Goal: Information Seeking & Learning: Find contact information

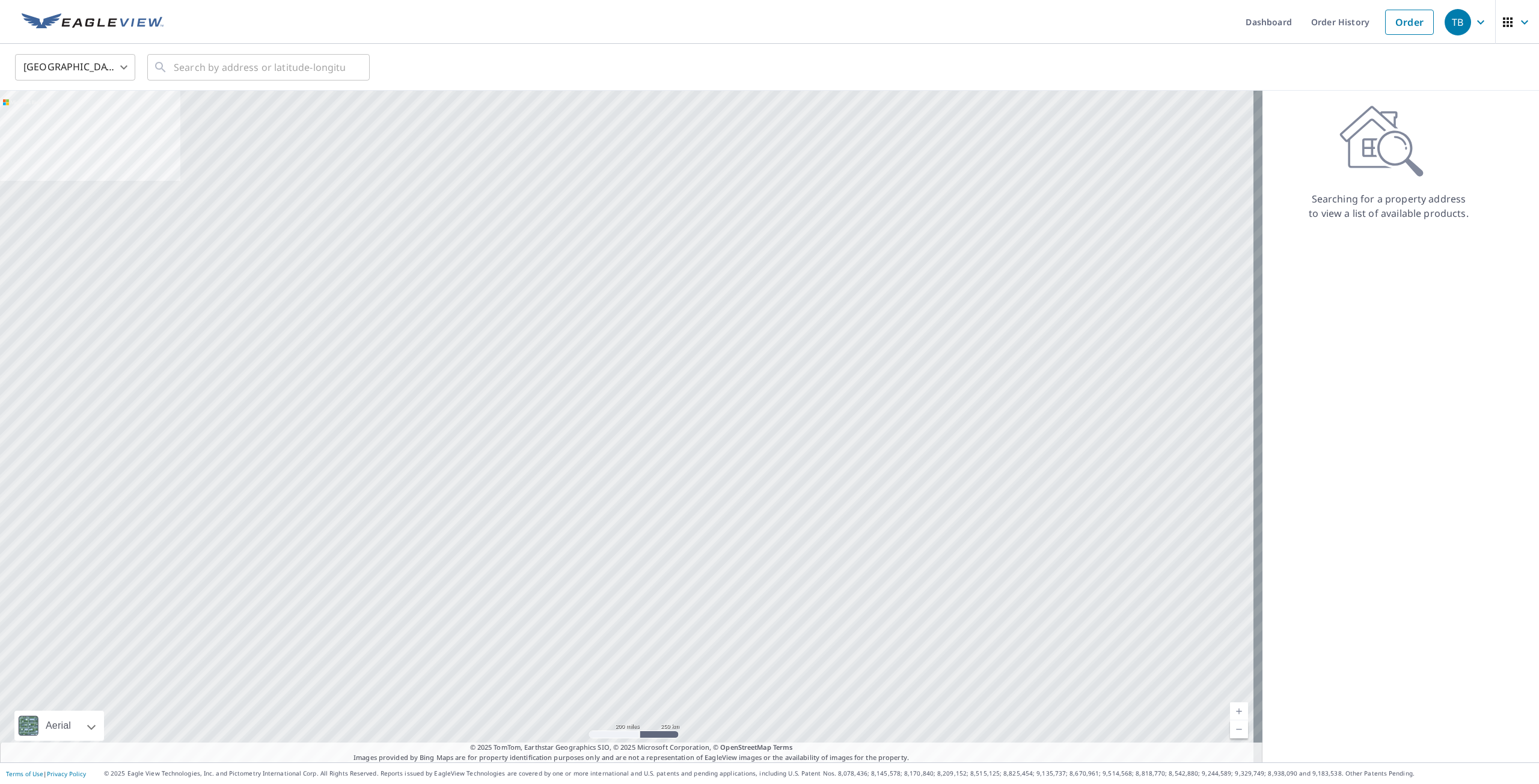
click at [1346, 25] on link "Order History" at bounding box center [1341, 22] width 78 height 44
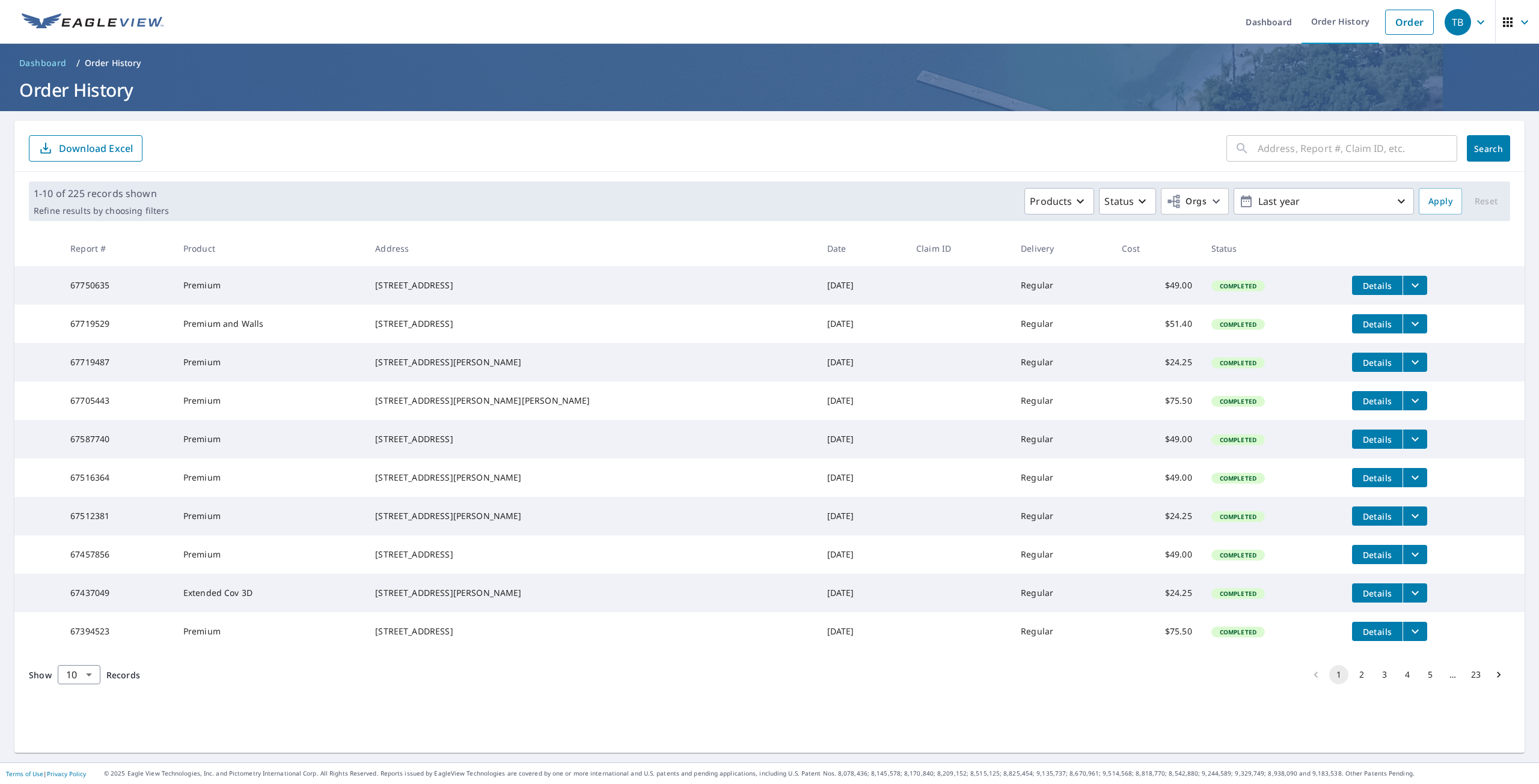
click at [1408, 290] on icon "filesDropdownBtn-67750635" at bounding box center [1415, 286] width 15 height 15
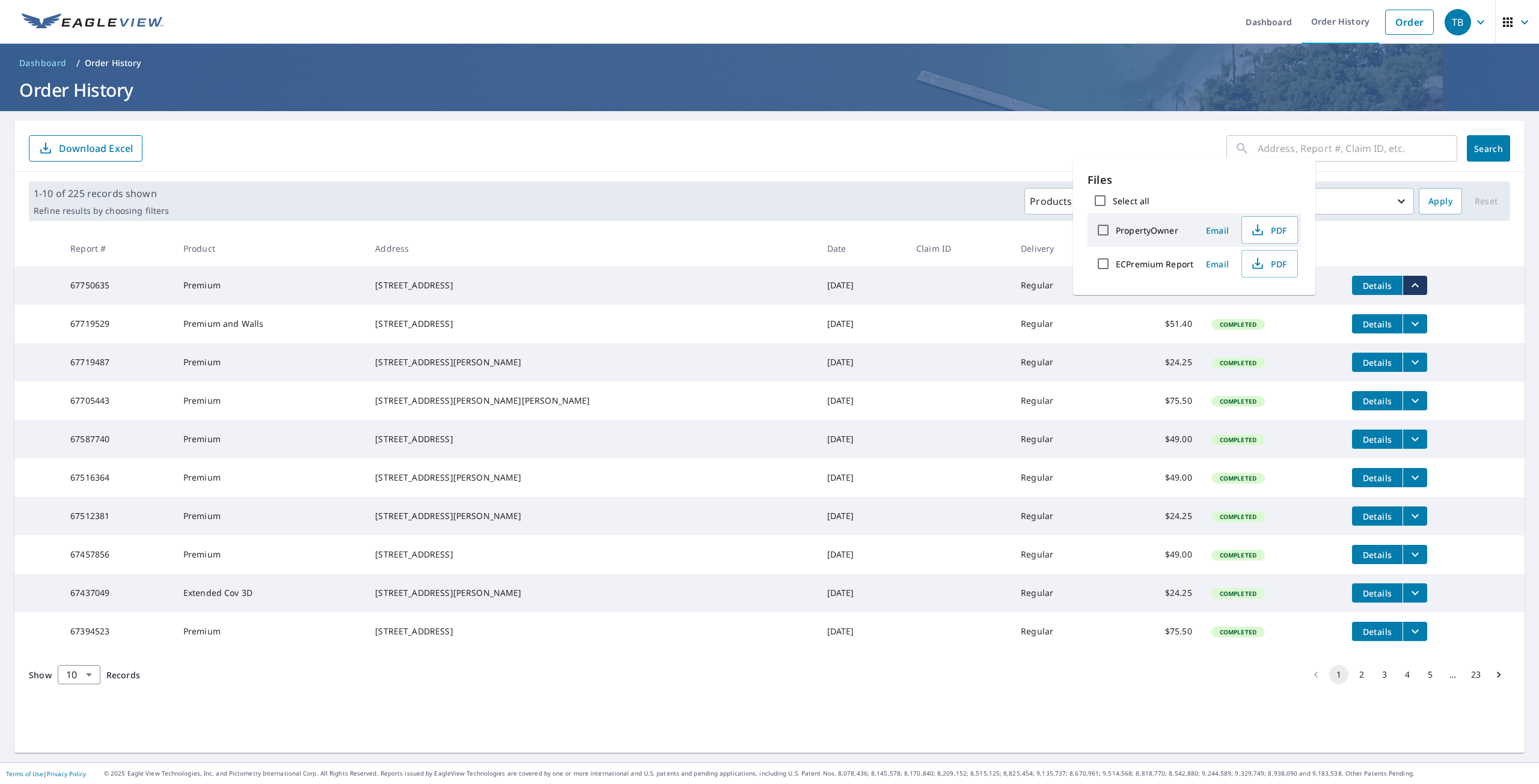
click at [1359, 287] on span "Details" at bounding box center [1377, 286] width 36 height 11
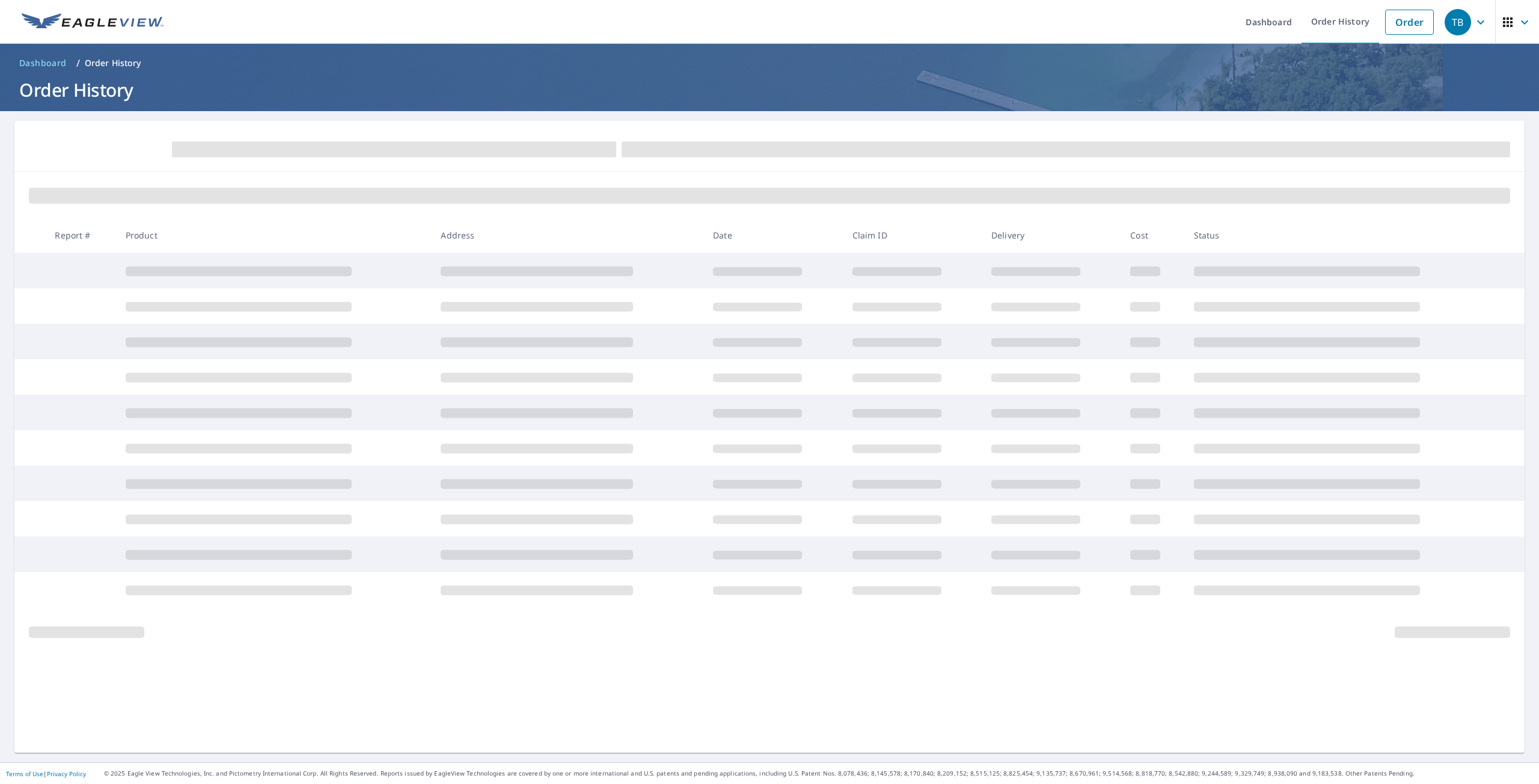
click at [1518, 23] on icon "button" at bounding box center [1524, 23] width 15 height 15
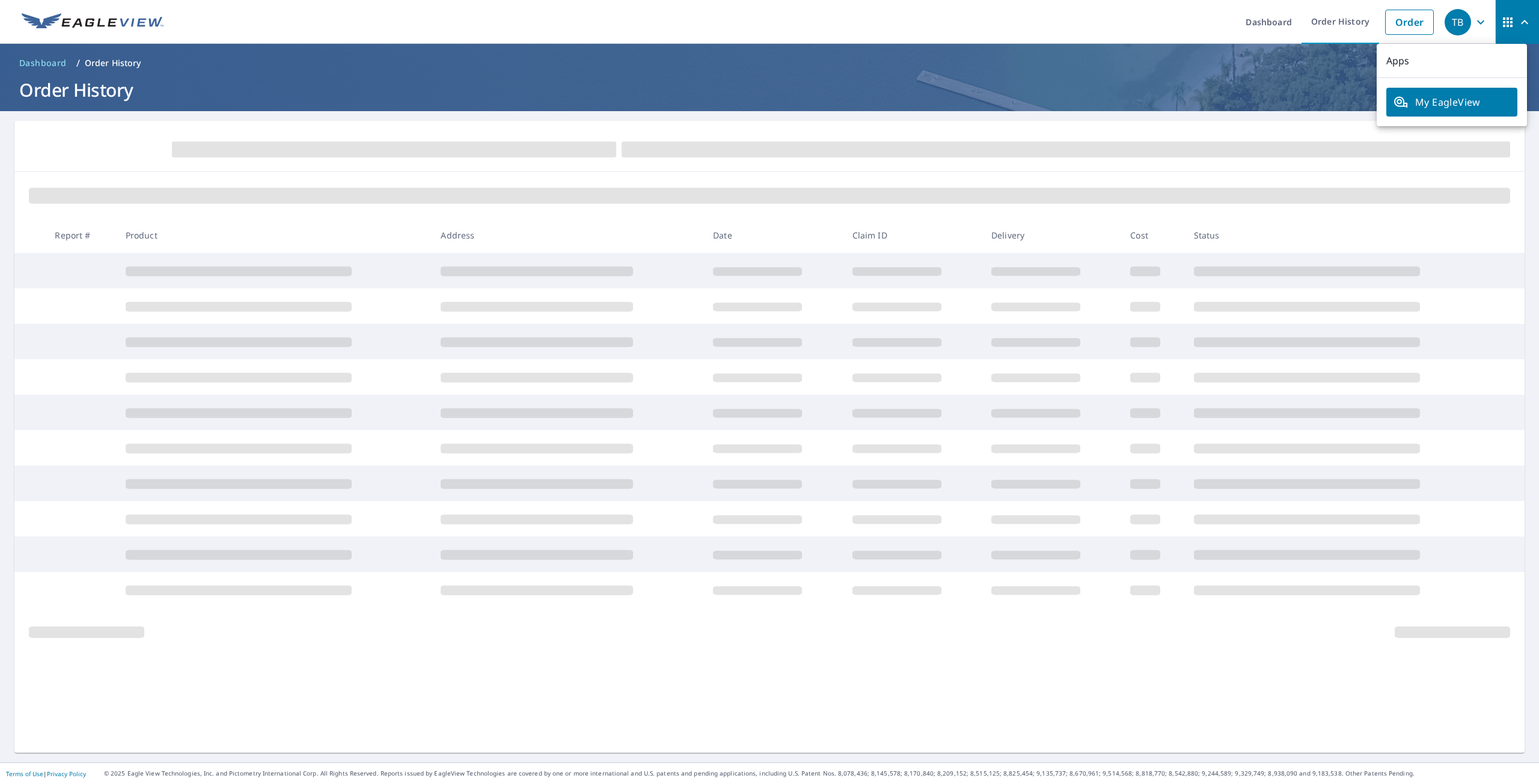
click at [1460, 105] on span "My EagleView" at bounding box center [1452, 102] width 117 height 15
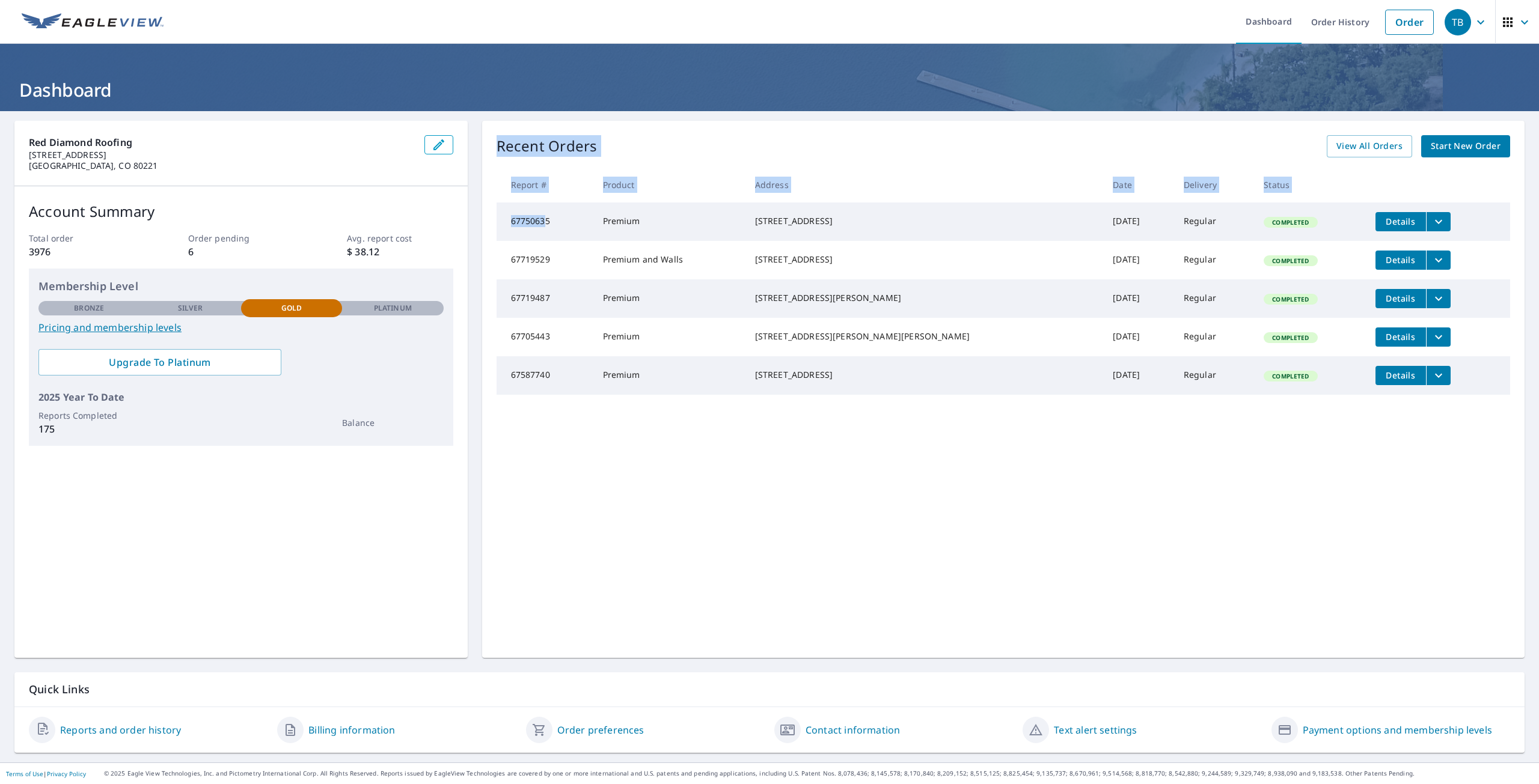
drag, startPoint x: 544, startPoint y: 224, endPoint x: 526, endPoint y: 225, distance: 18.0
click at [505, 228] on td "67750635" at bounding box center [544, 221] width 96 height 38
drag, startPoint x: 560, startPoint y: 223, endPoint x: 552, endPoint y: 223, distance: 8.0
click at [558, 223] on td "67750635" at bounding box center [544, 221] width 96 height 38
click at [1514, 28] on span "button" at bounding box center [1517, 23] width 34 height 29
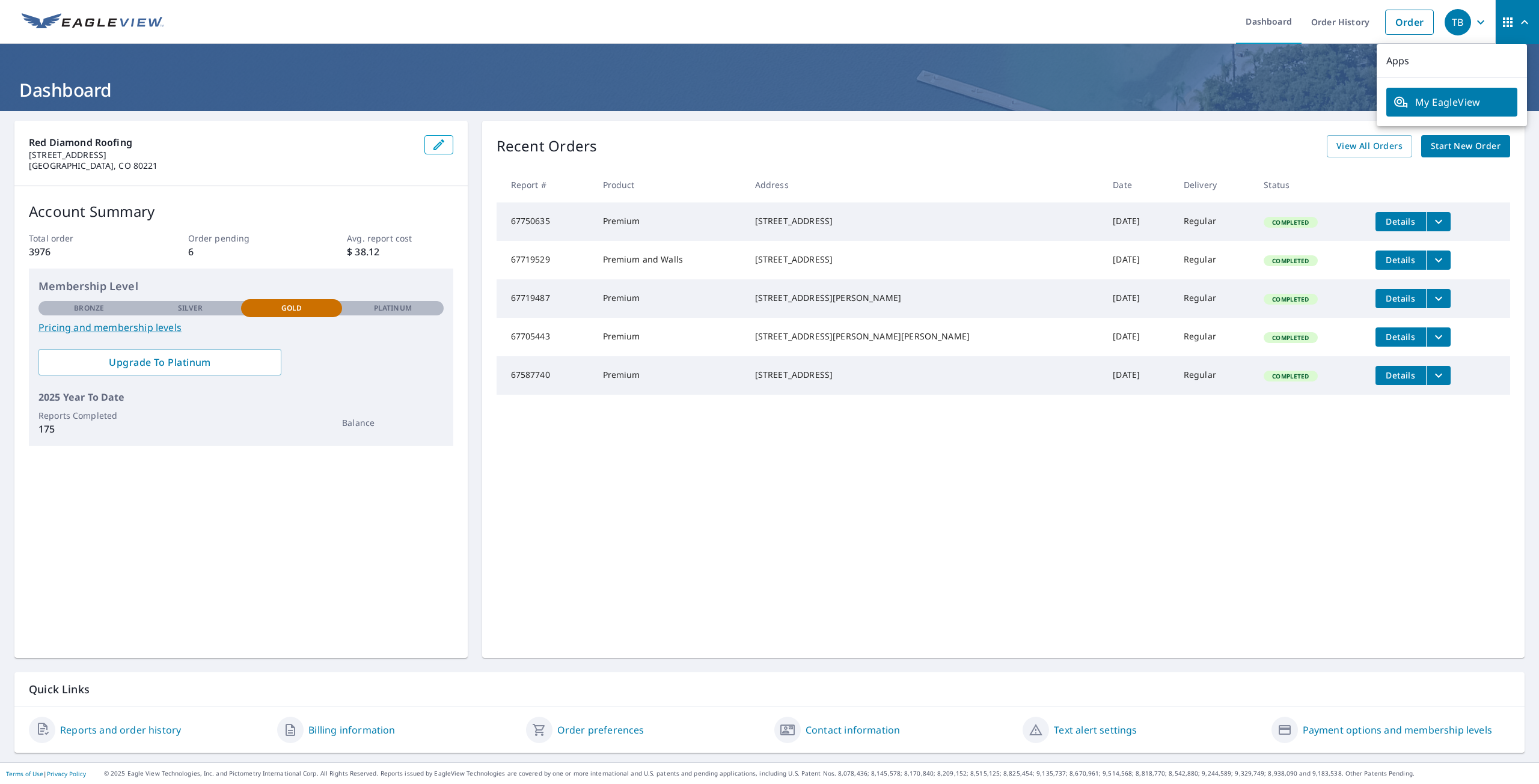
click at [1200, 32] on ul "Dashboard Order History Order" at bounding box center [805, 22] width 1269 height 44
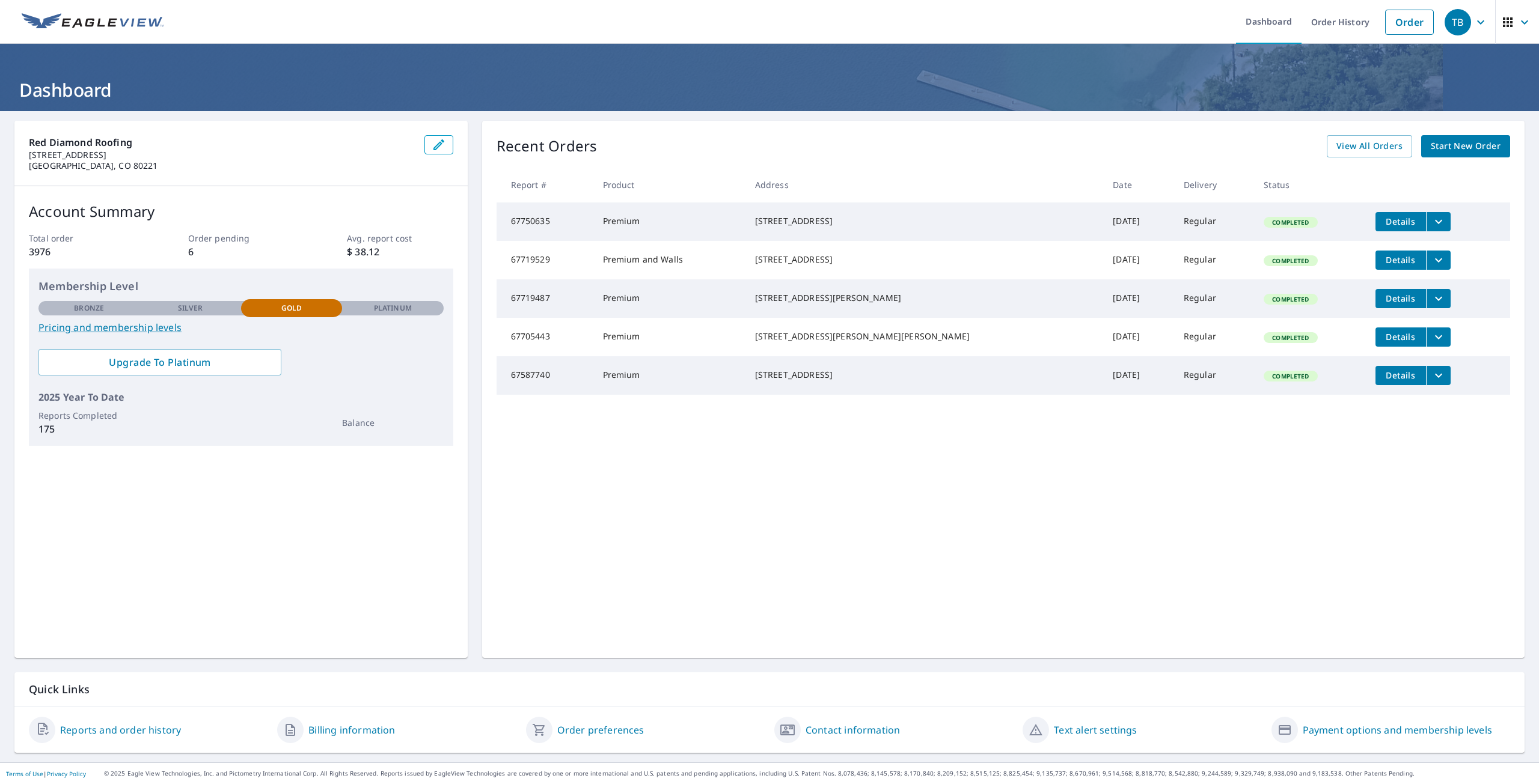
click at [127, 733] on link "Reports and order history" at bounding box center [120, 731] width 121 height 15
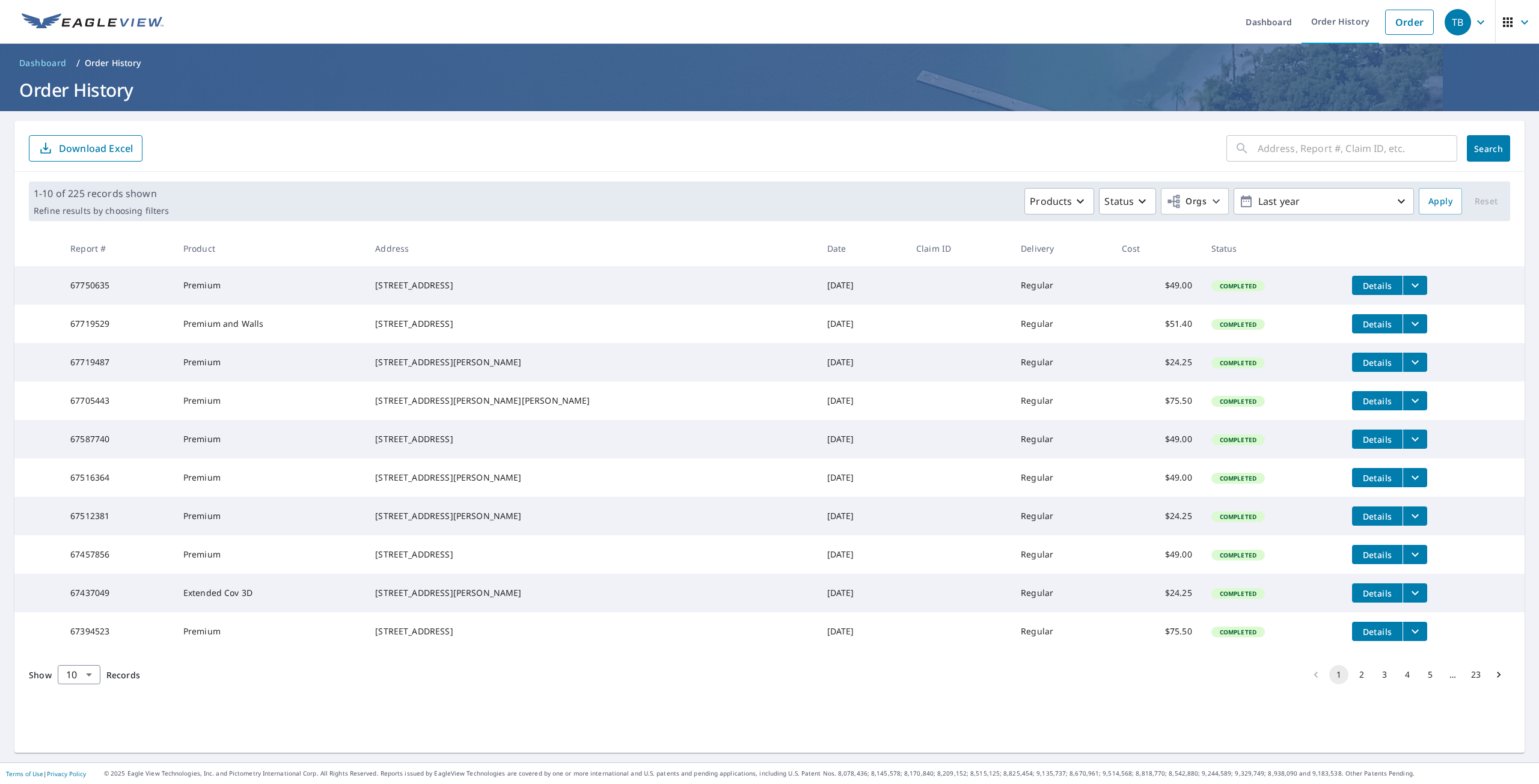
click at [1359, 287] on span "Details" at bounding box center [1377, 286] width 36 height 11
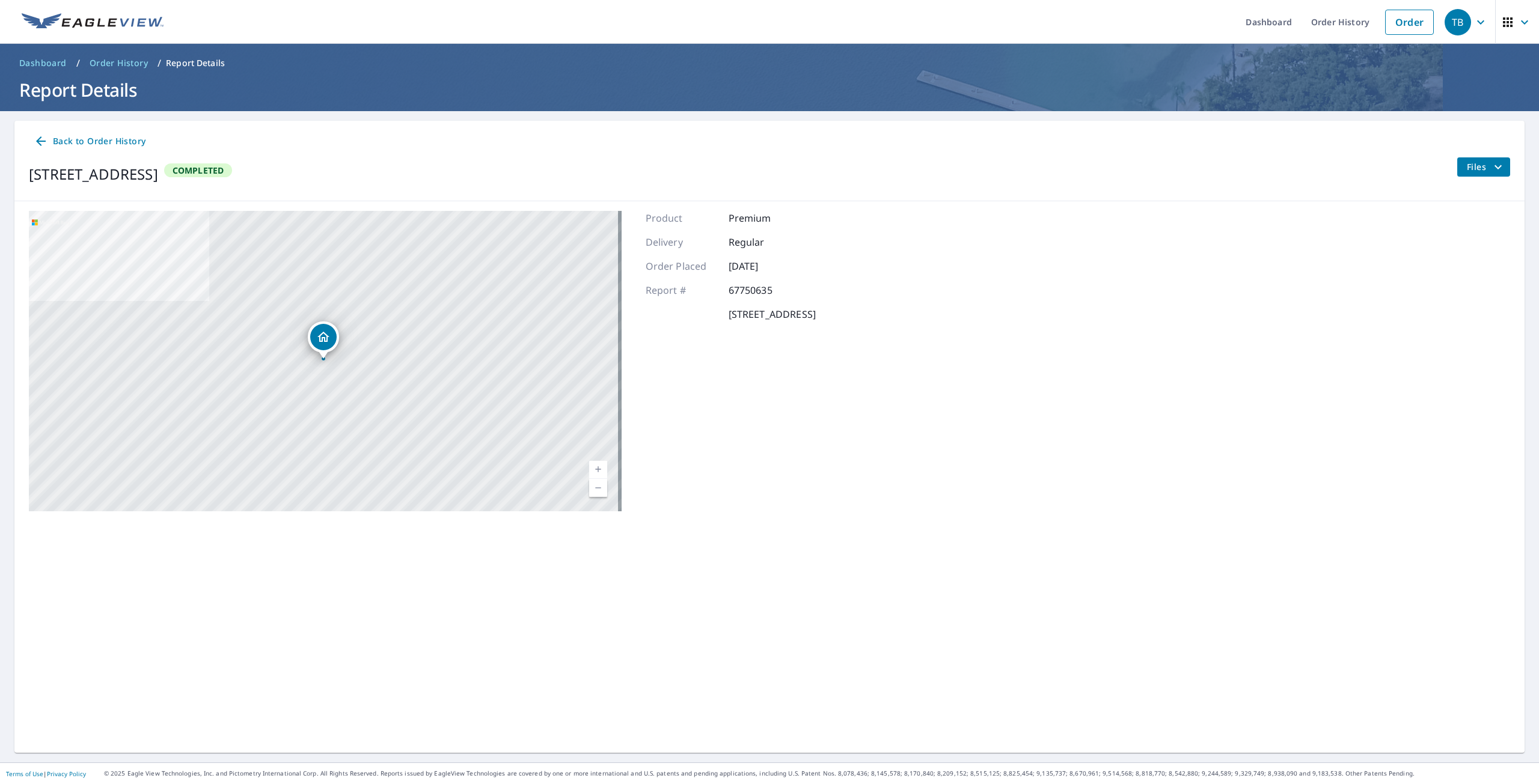
click at [38, 138] on icon at bounding box center [41, 141] width 15 height 15
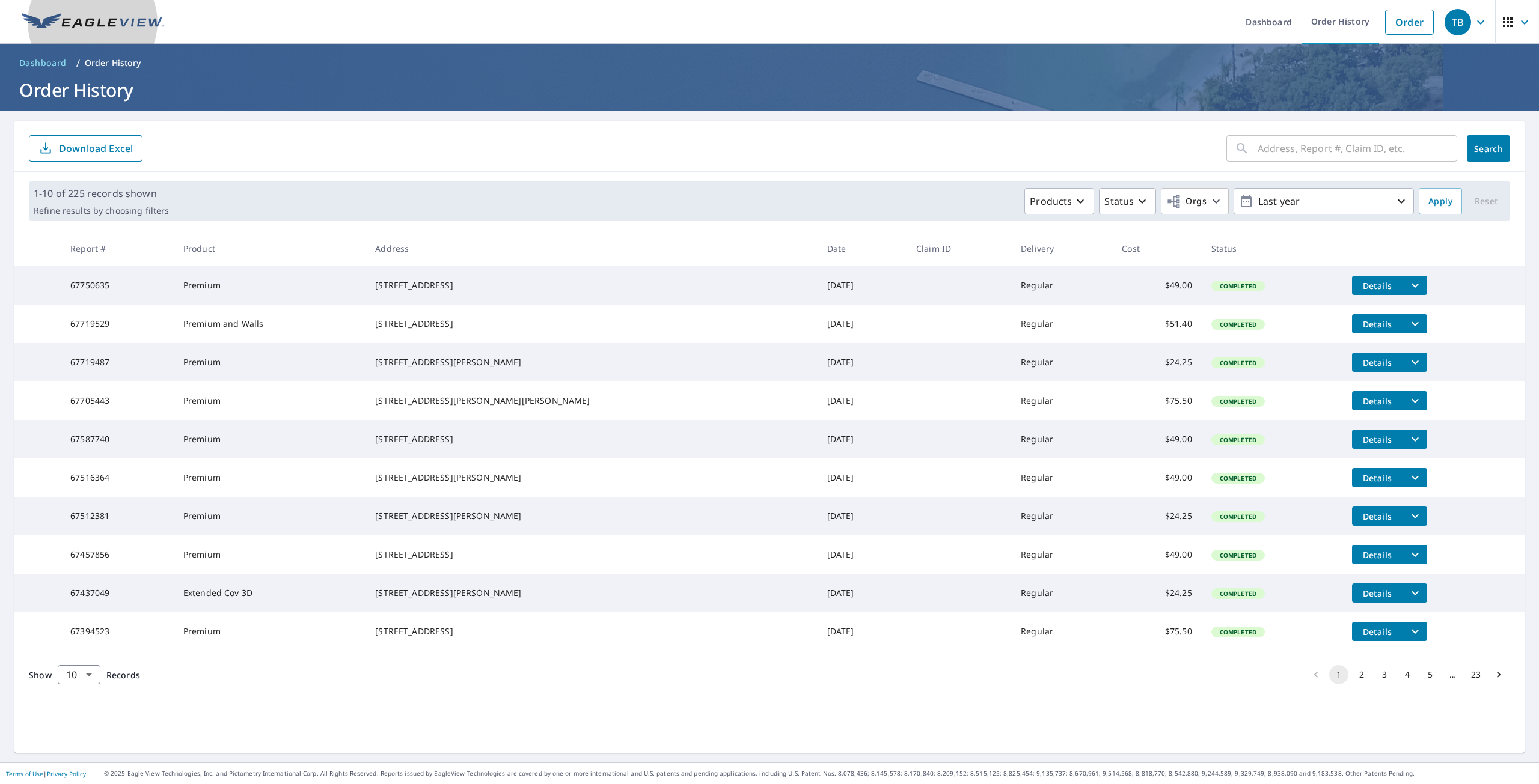
click at [95, 27] on img at bounding box center [92, 22] width 142 height 18
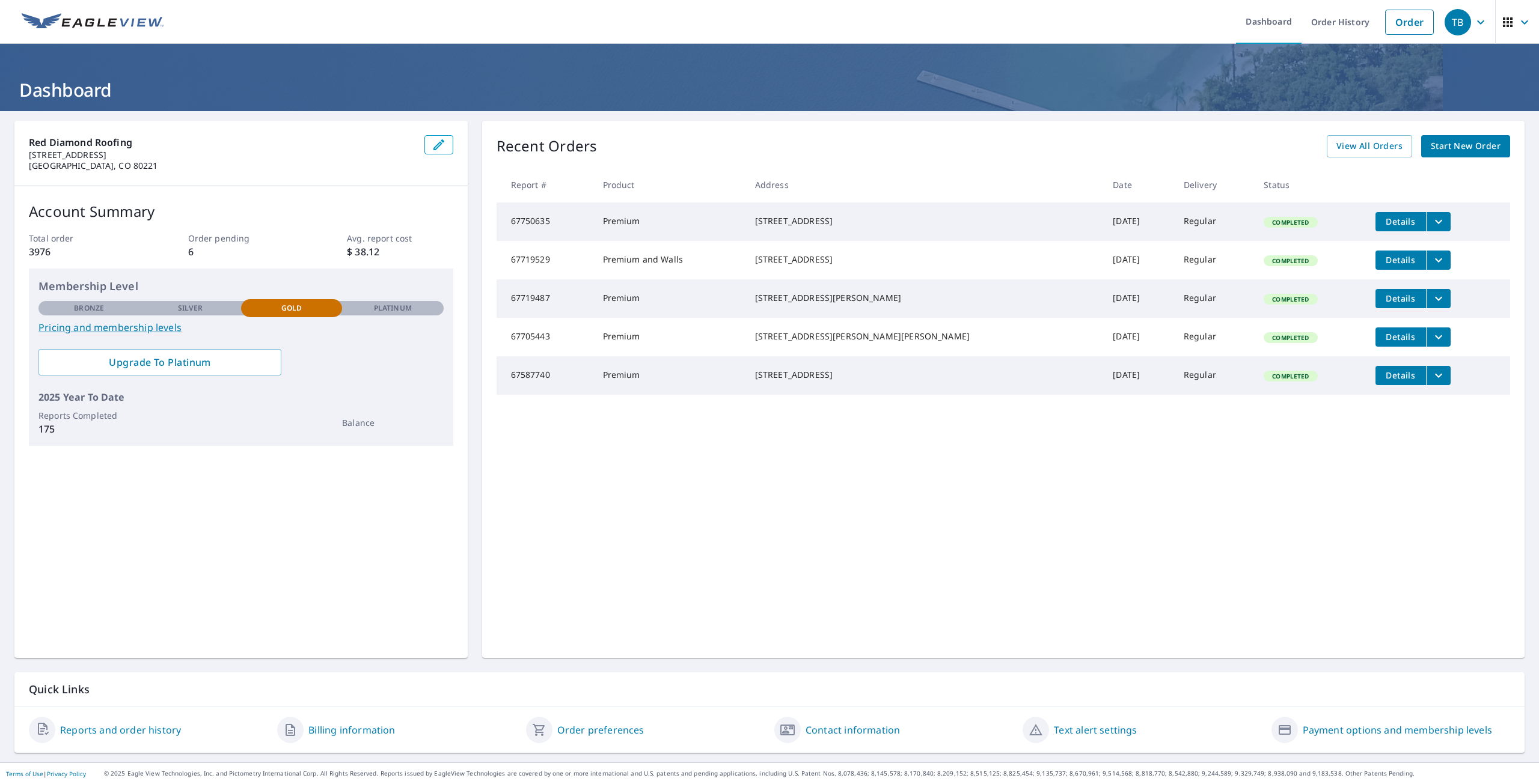
click at [863, 725] on link "Contact information" at bounding box center [852, 731] width 95 height 15
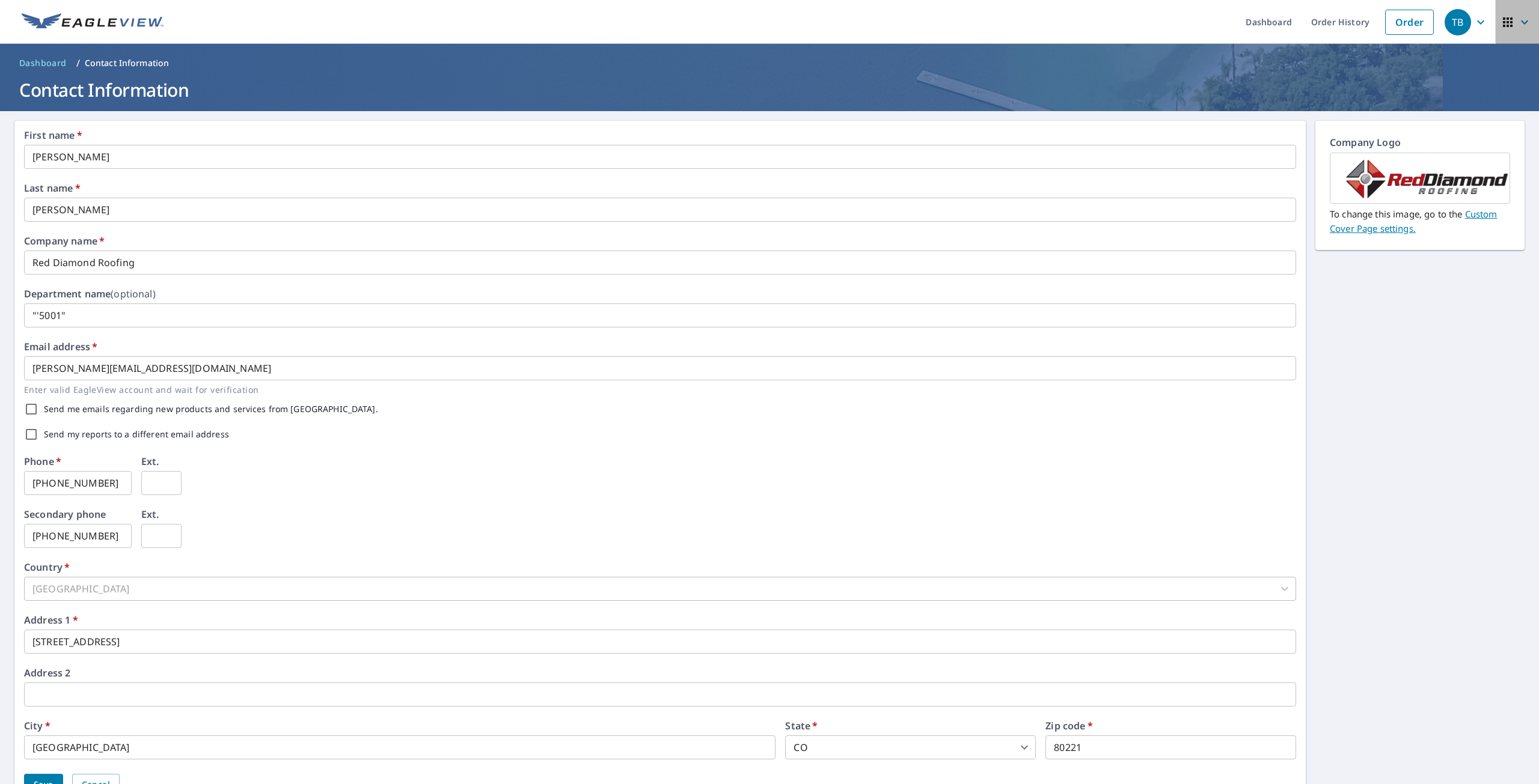
click at [1517, 18] on icon "button" at bounding box center [1524, 23] width 15 height 15
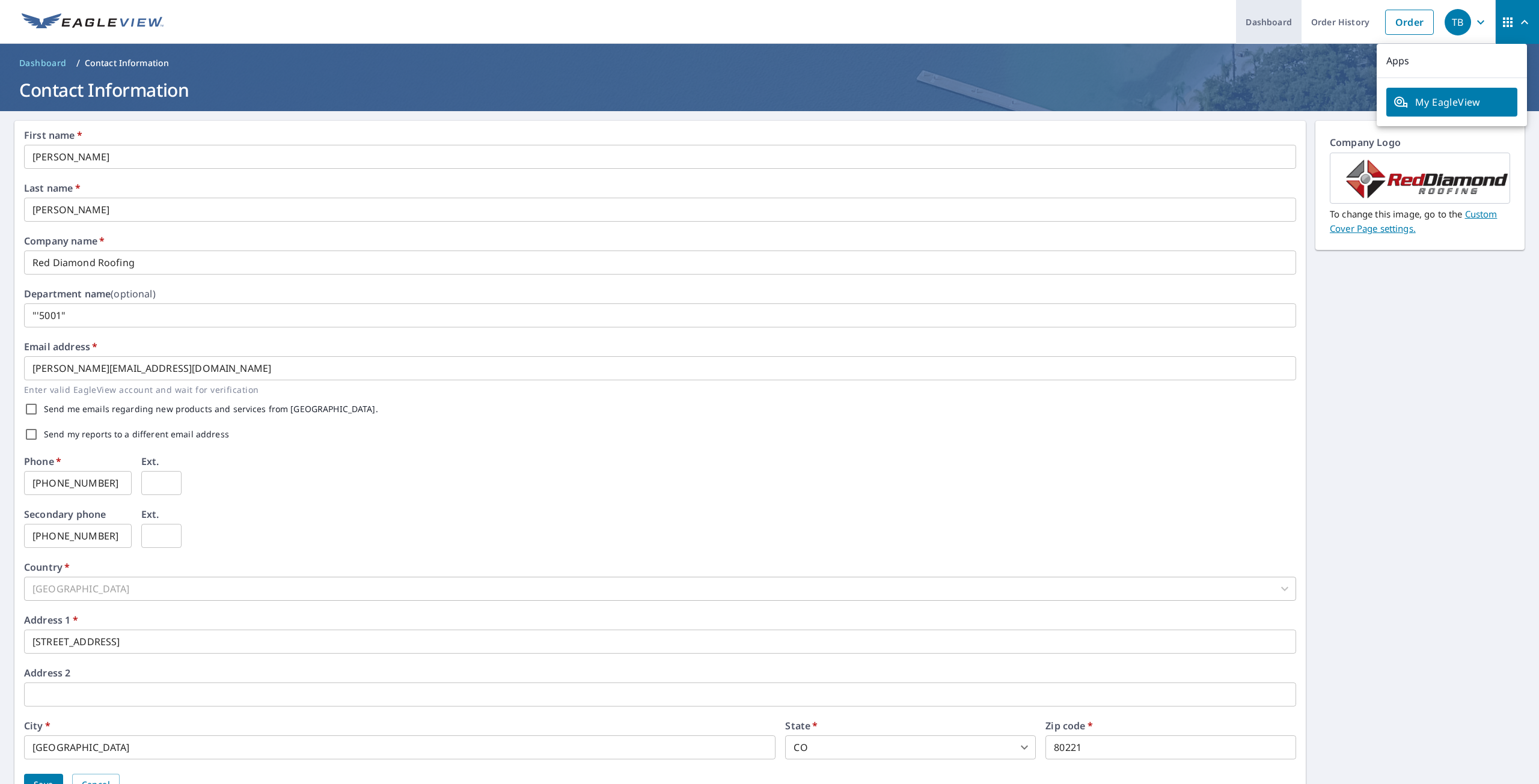
click at [1272, 23] on link "Dashboard" at bounding box center [1268, 22] width 66 height 44
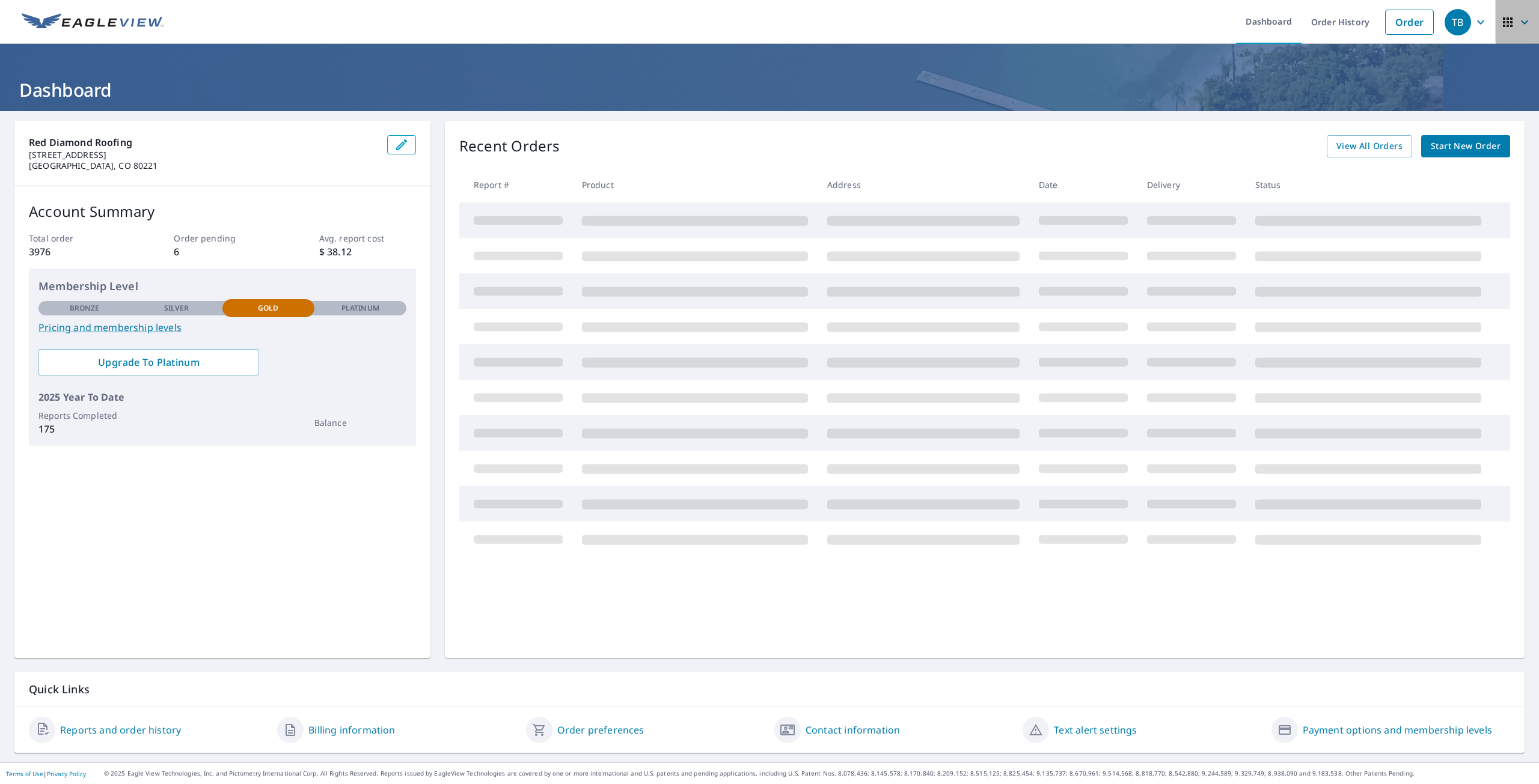
click at [1517, 29] on icon "button" at bounding box center [1524, 23] width 15 height 15
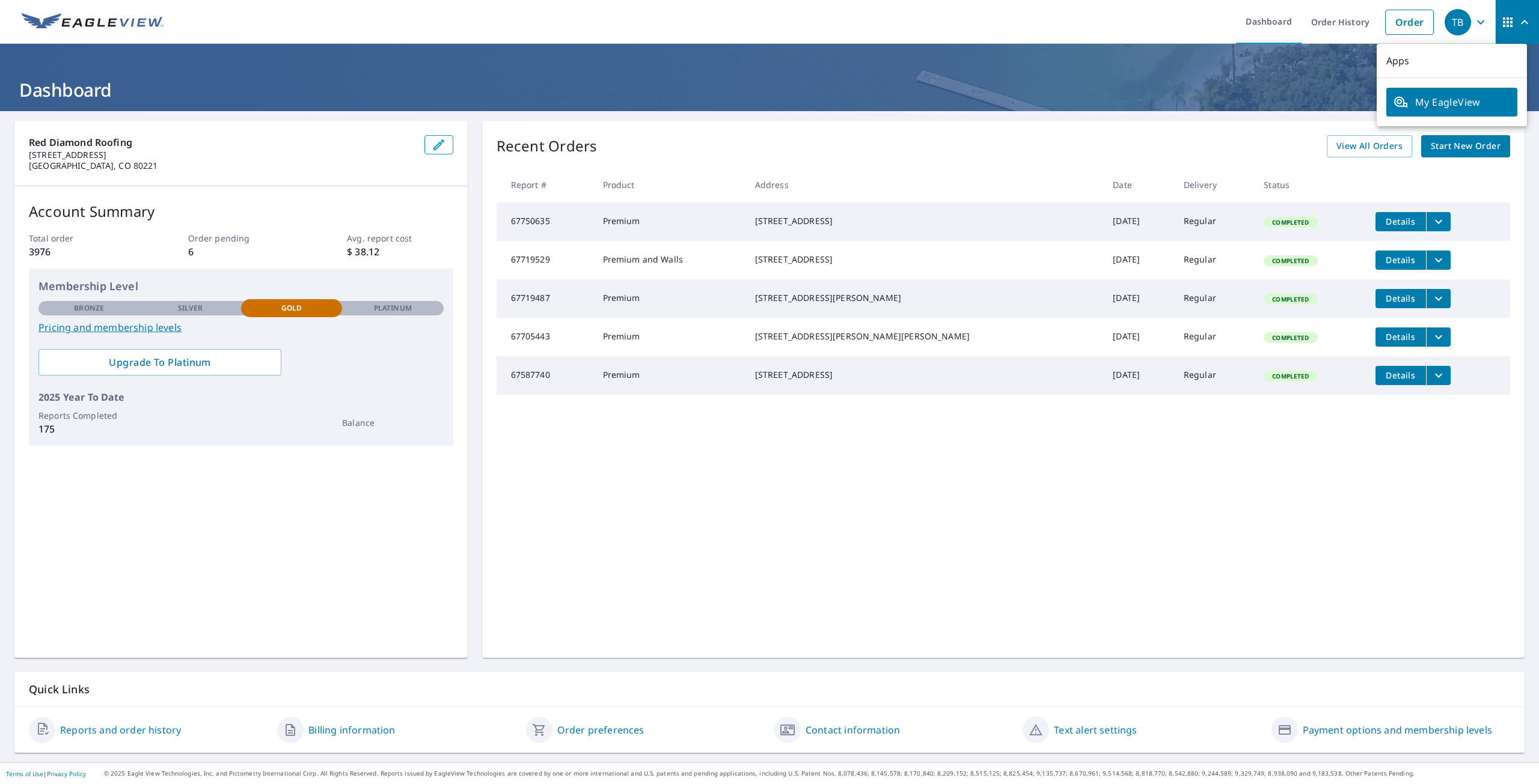
click at [1430, 98] on span "My EagleView" at bounding box center [1452, 102] width 117 height 15
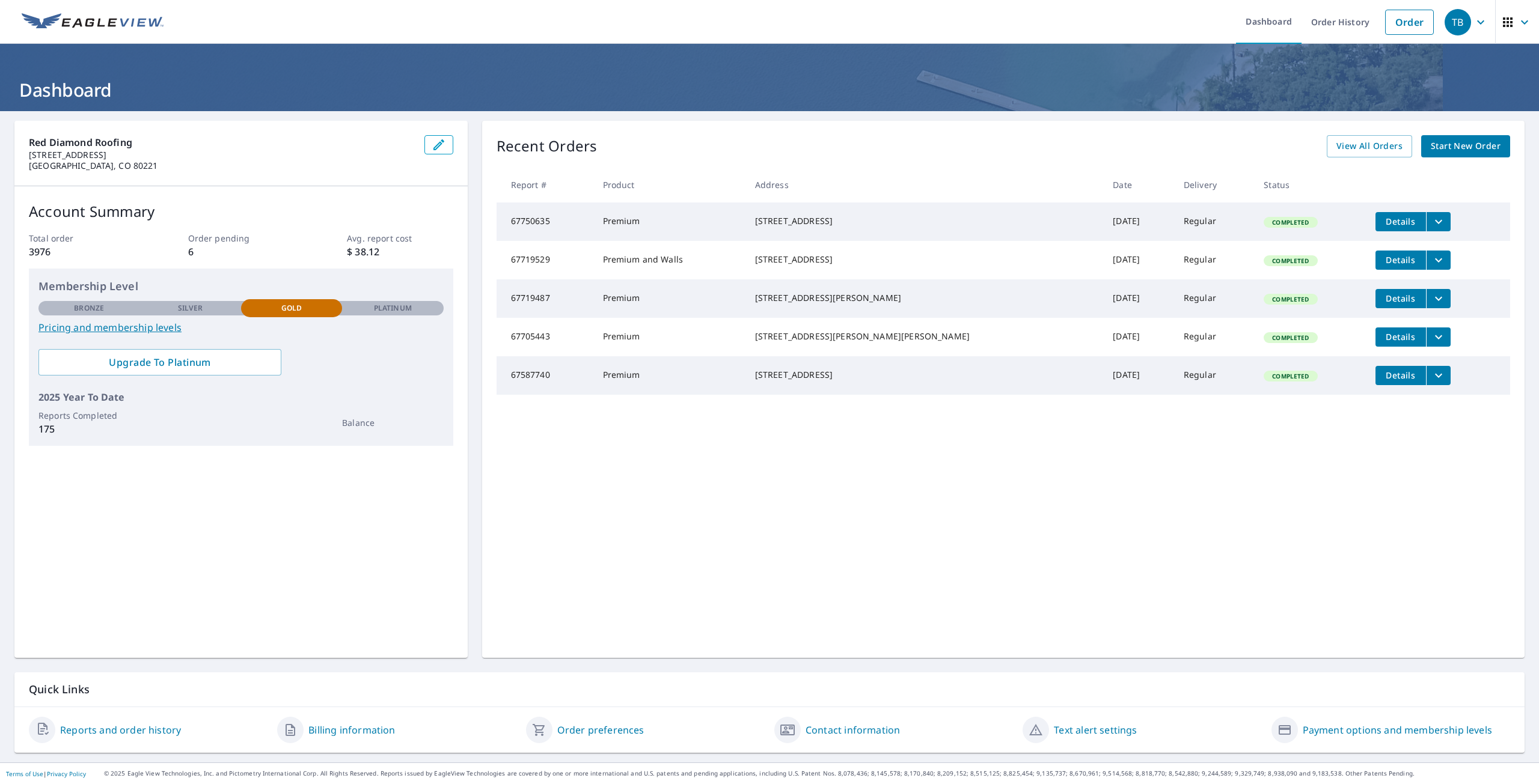
click at [583, 726] on link "Order preferences" at bounding box center [601, 731] width 87 height 15
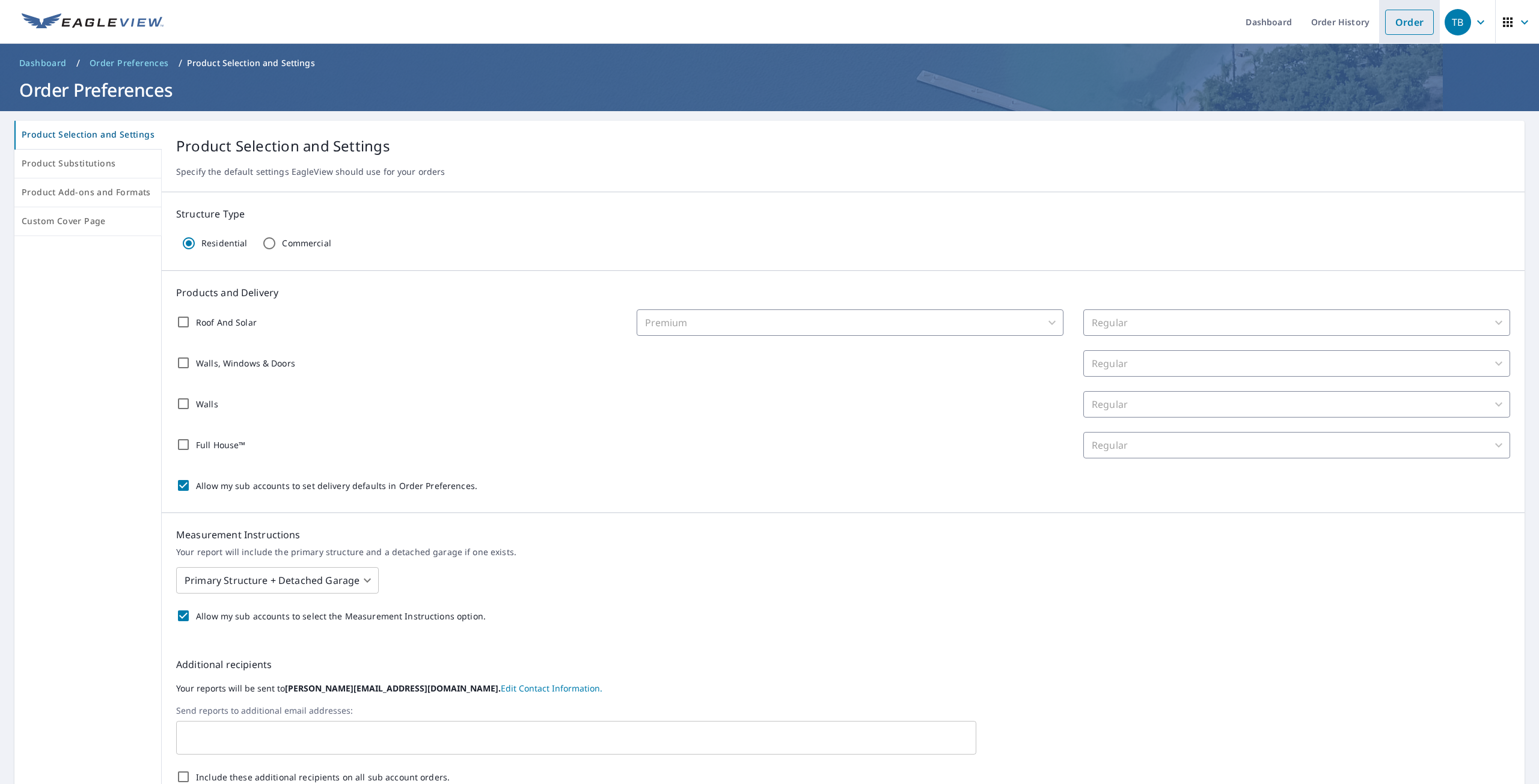
drag, startPoint x: 1416, startPoint y: 22, endPoint x: 1410, endPoint y: 19, distance: 6.7
click at [1415, 20] on link "Order" at bounding box center [1409, 22] width 49 height 25
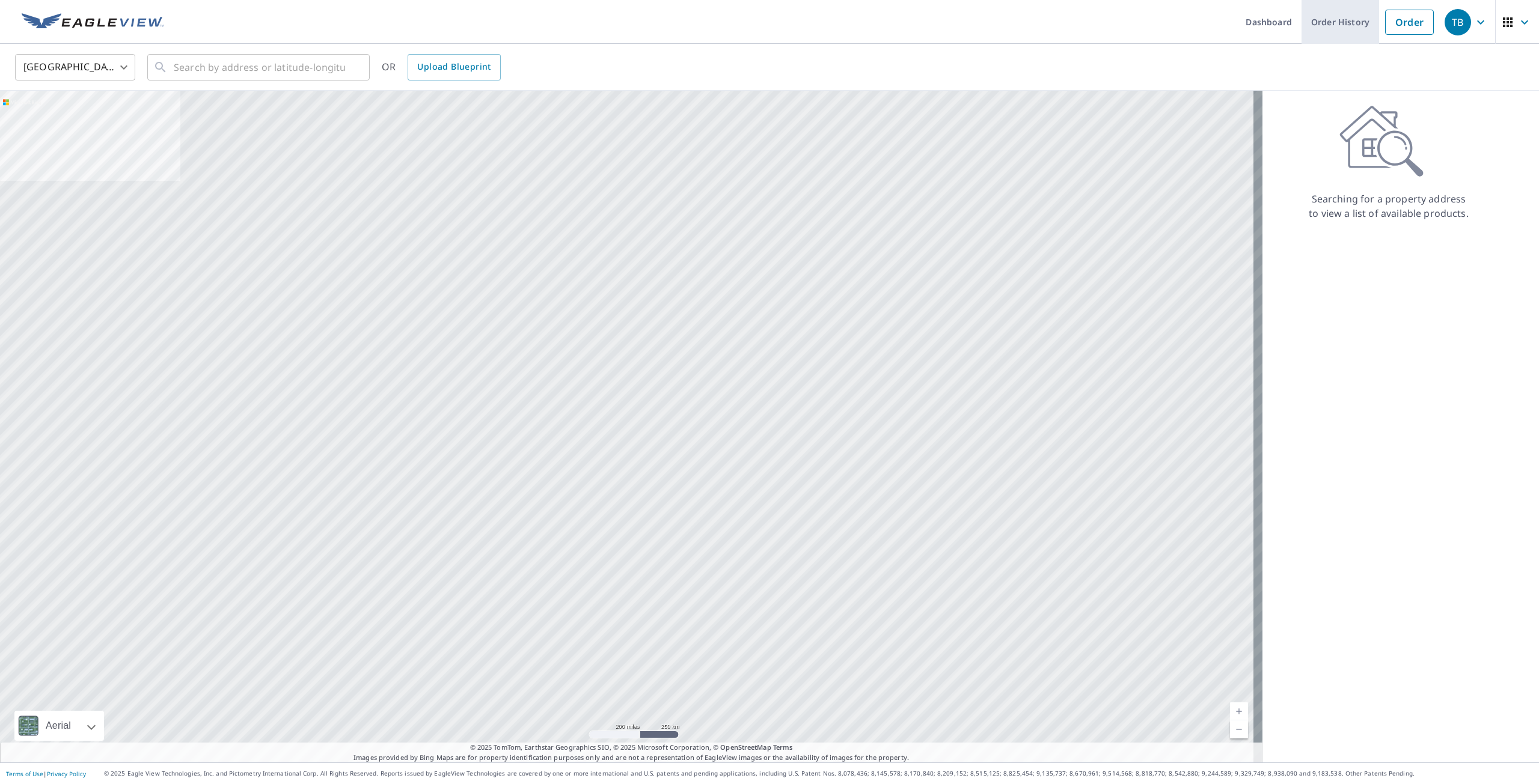
click at [1348, 15] on link "Order History" at bounding box center [1341, 22] width 78 height 44
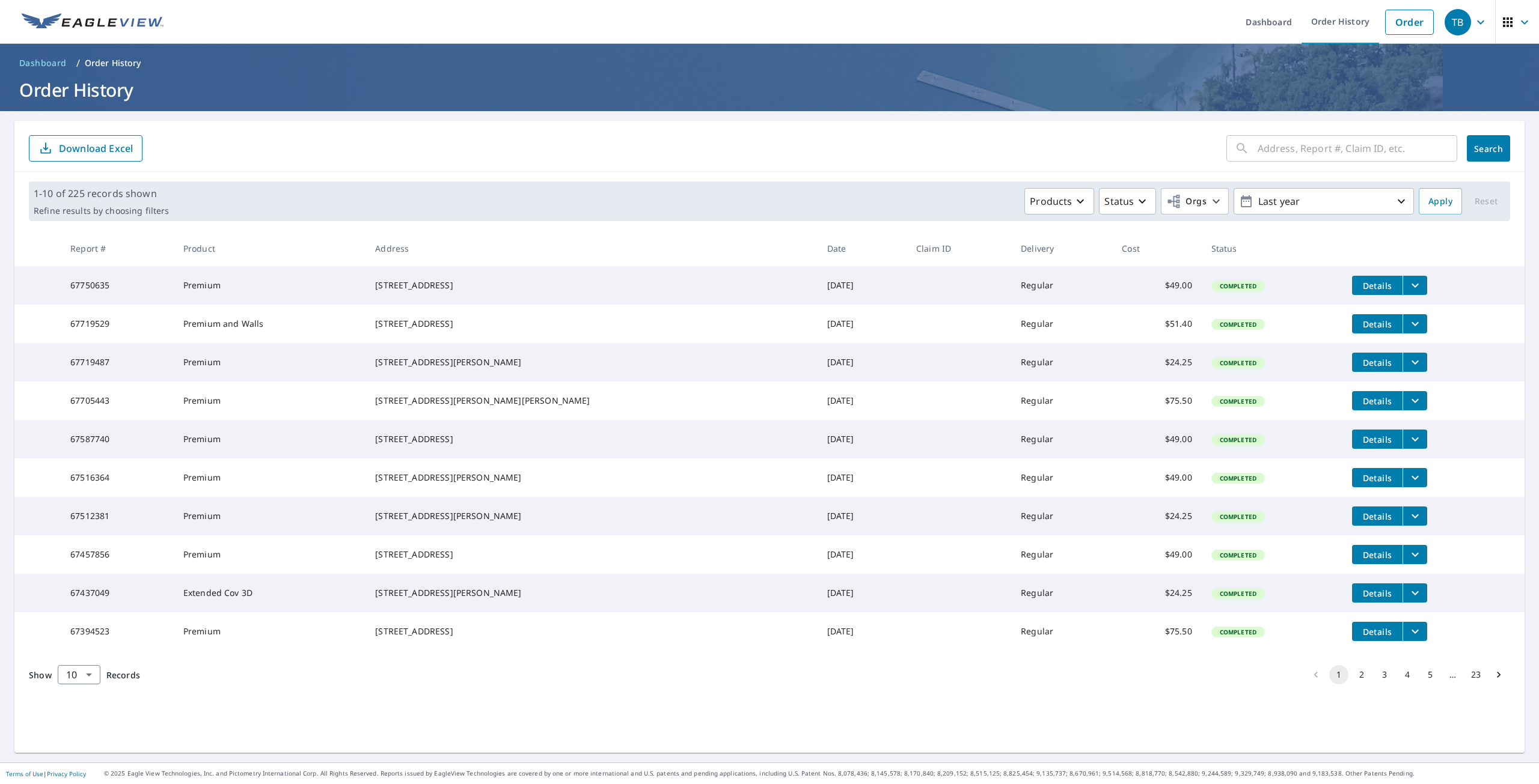
drag, startPoint x: 90, startPoint y: 285, endPoint x: 345, endPoint y: 273, distance: 255.3
click at [342, 273] on td "Premium" at bounding box center [269, 285] width 192 height 38
drag, startPoint x: 436, startPoint y: 281, endPoint x: 466, endPoint y: 285, distance: 30.3
click at [437, 281] on div "[STREET_ADDRESS]" at bounding box center [591, 285] width 433 height 12
drag, startPoint x: 617, startPoint y: 286, endPoint x: 710, endPoint y: 281, distance: 93.1
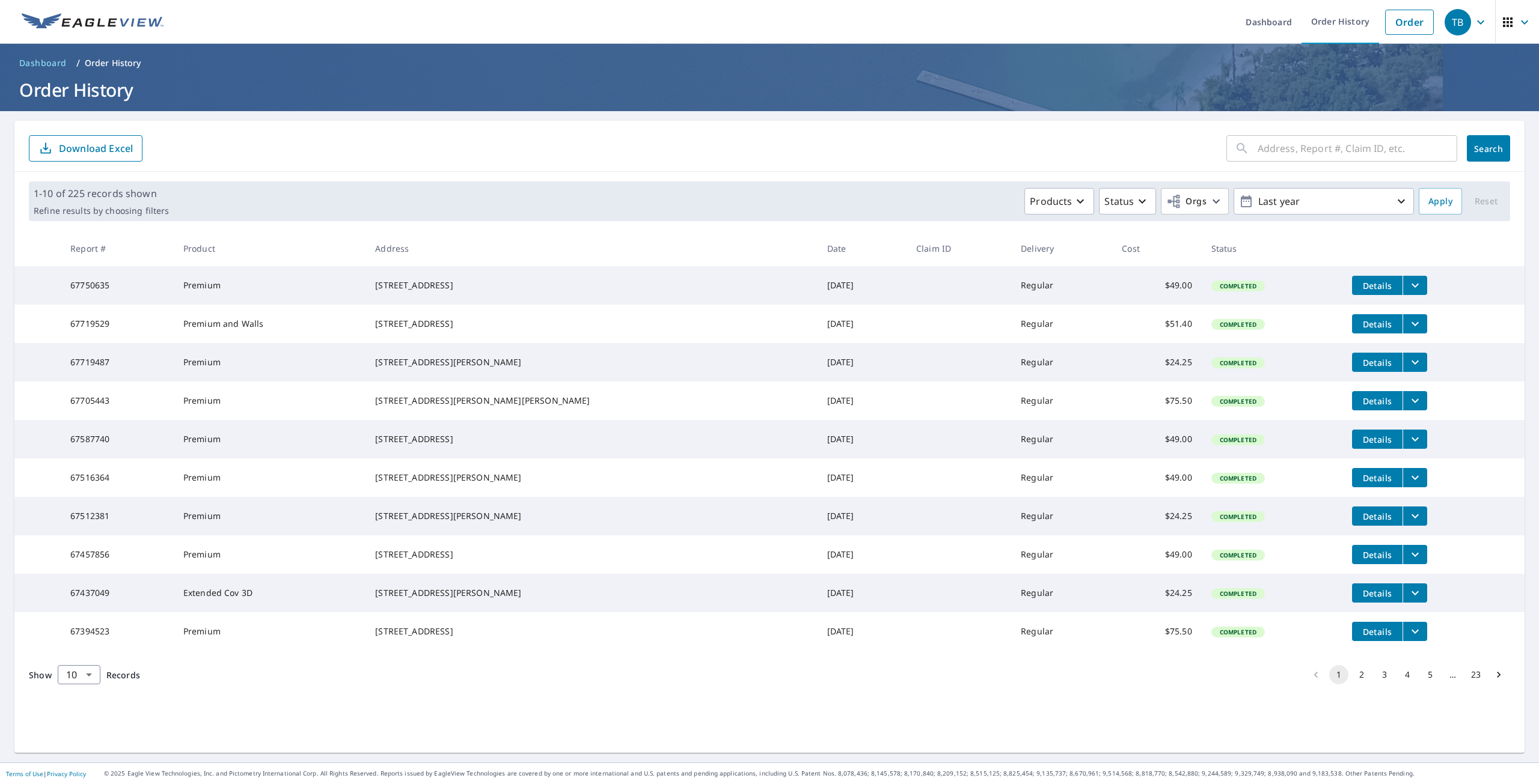
click at [650, 279] on td "[STREET_ADDRESS]" at bounding box center [590, 285] width 451 height 38
drag, startPoint x: 903, startPoint y: 291, endPoint x: 948, endPoint y: 282, distance: 45.9
click at [940, 283] on tr "67750635 Premium 7790 E 137th Pl Thornton, CO 80602 Oct 06, 2025 Regular $49.00…" at bounding box center [770, 285] width 1510 height 38
click at [1078, 202] on icon "button" at bounding box center [1081, 202] width 15 height 15
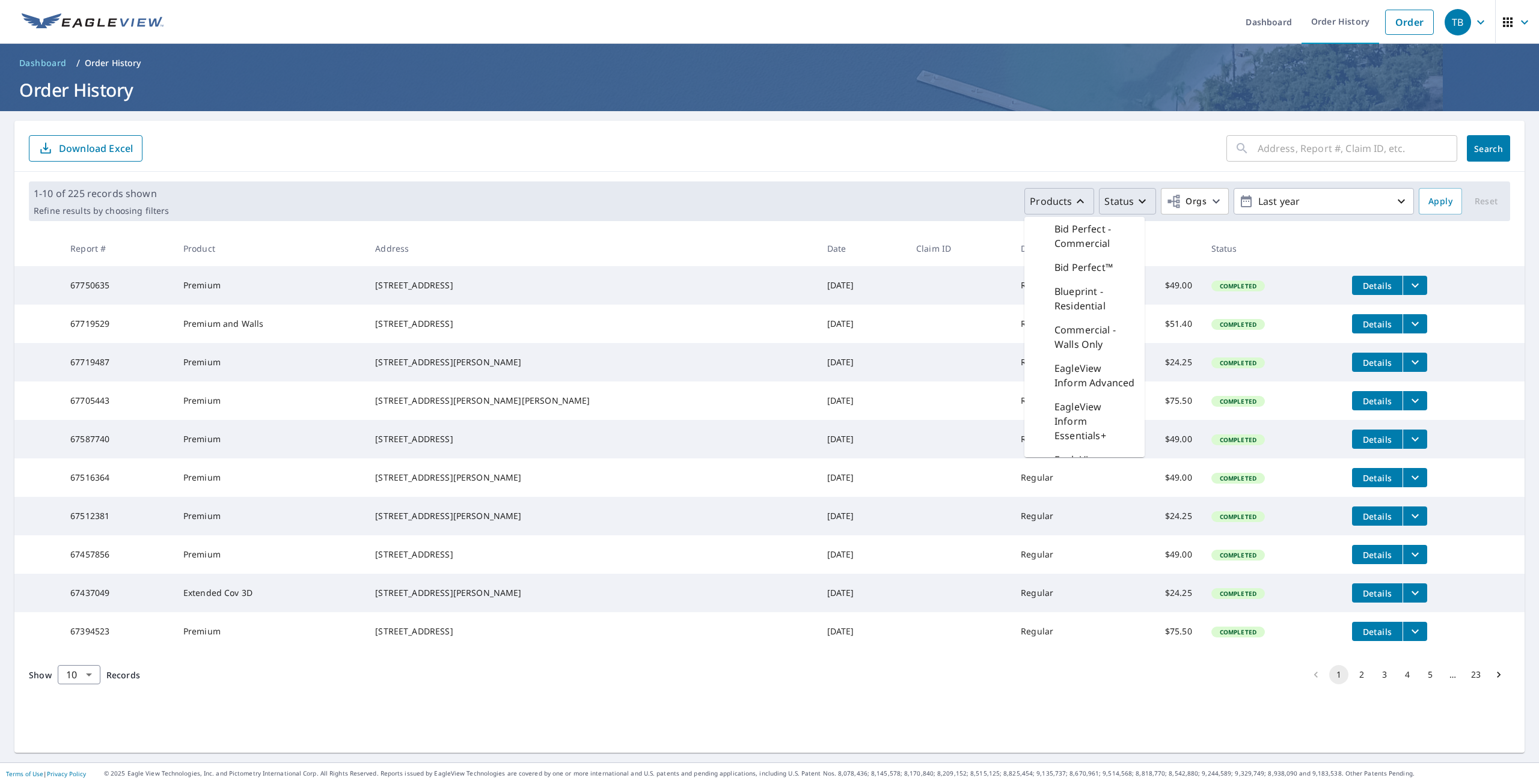
click at [1136, 206] on icon "button" at bounding box center [1142, 202] width 15 height 15
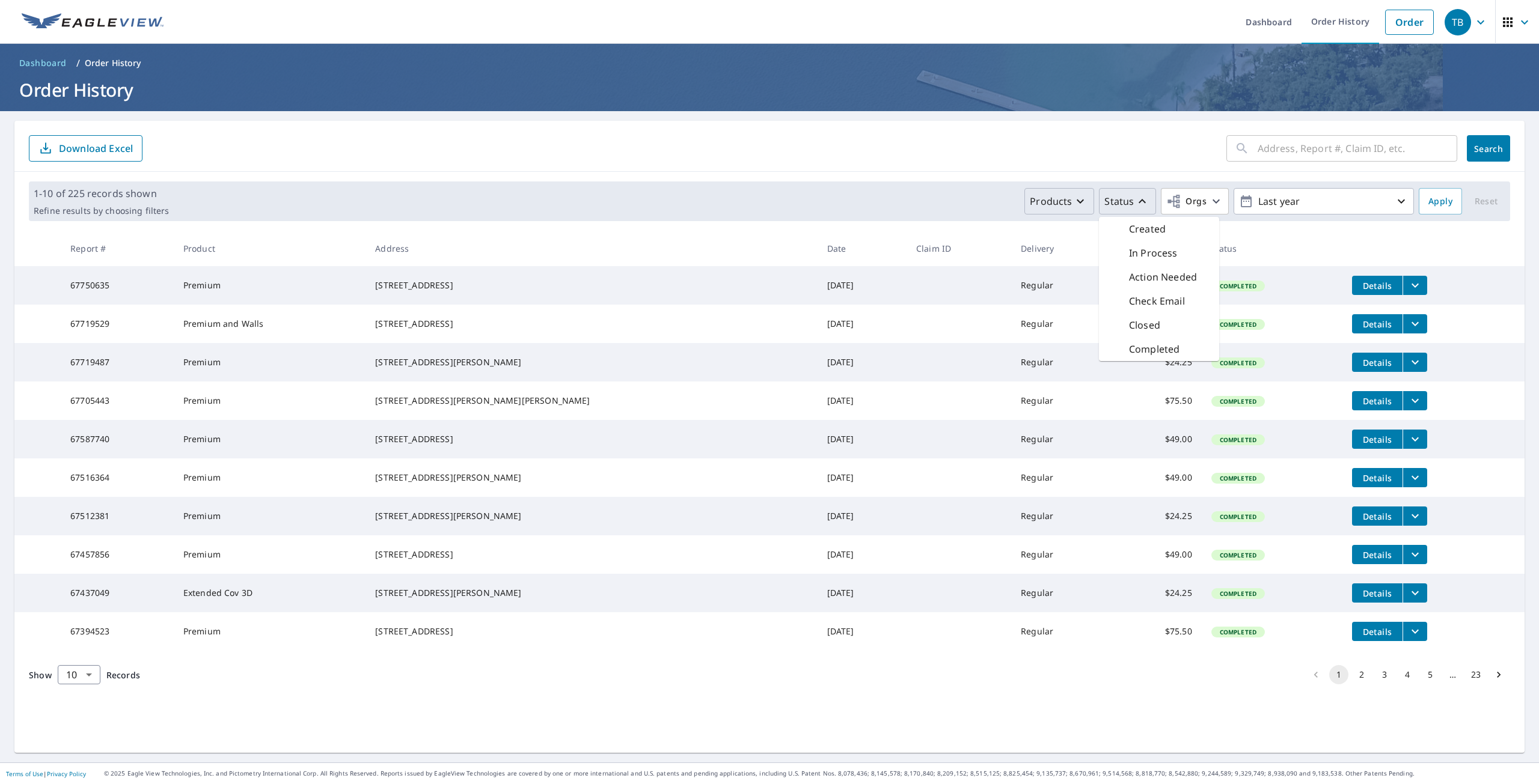
click at [1112, 343] on td "$51.40" at bounding box center [1157, 323] width 89 height 38
click at [1359, 327] on span "Details" at bounding box center [1377, 324] width 36 height 11
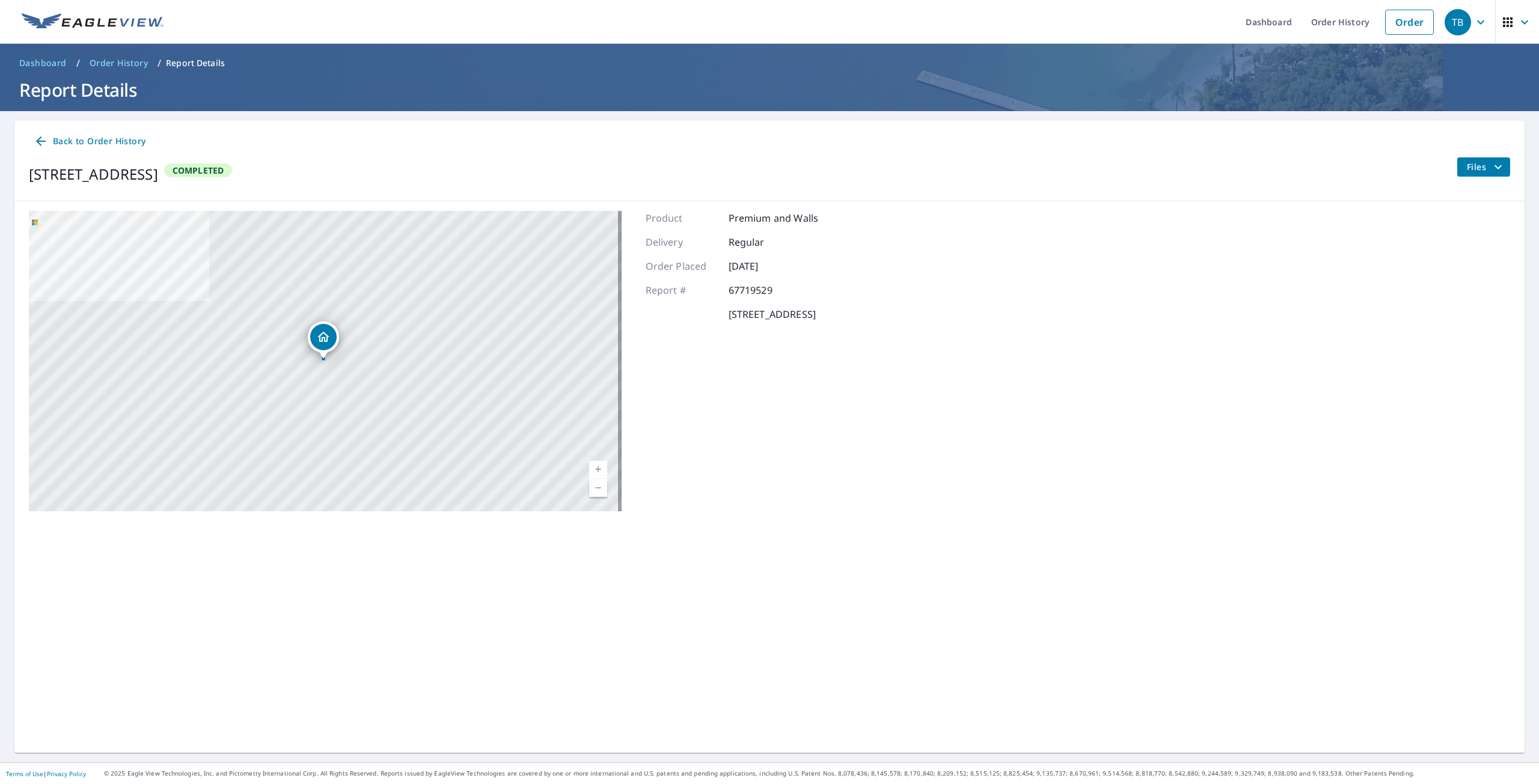
click at [1490, 169] on icon "filesDropdownBtn-67719529" at bounding box center [1498, 167] width 15 height 15
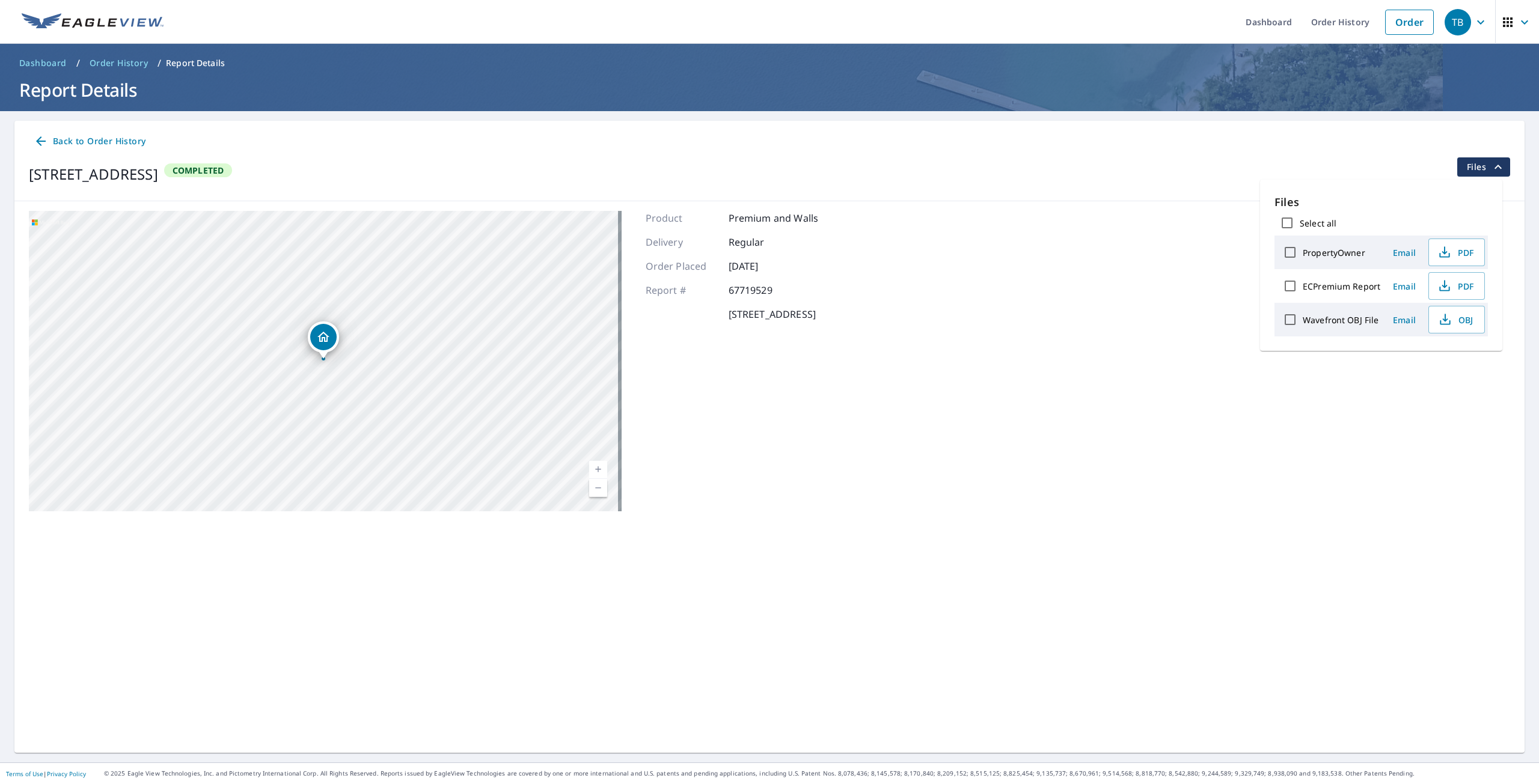
drag, startPoint x: 960, startPoint y: 399, endPoint x: 721, endPoint y: 363, distance: 241.7
click at [956, 398] on div "5439 E 114th Pl Thornton, CO 80233 Aerial Road A standard road map Aerial A det…" at bounding box center [770, 361] width 1510 height 320
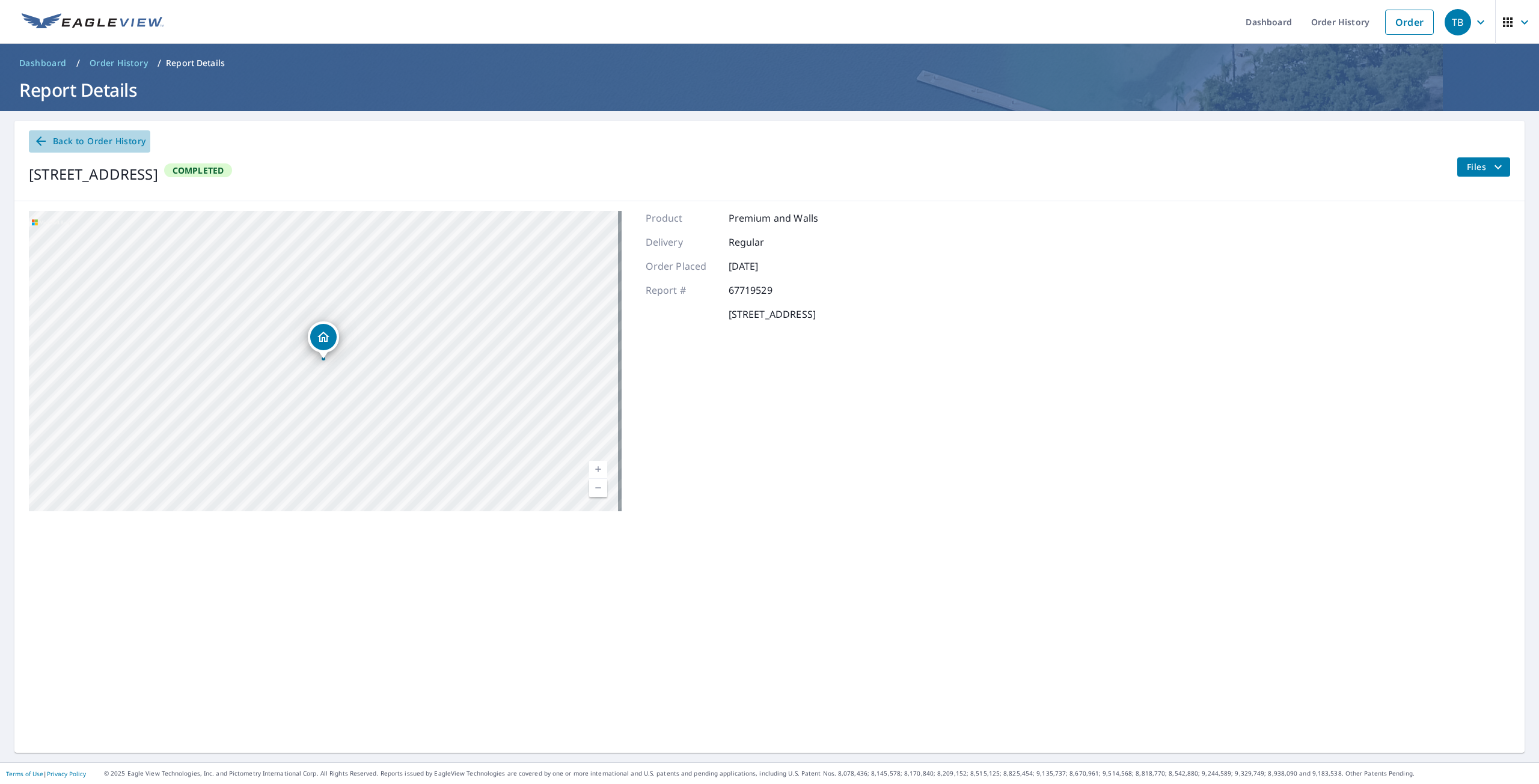
click at [87, 136] on span "Back to Order History" at bounding box center [90, 141] width 112 height 15
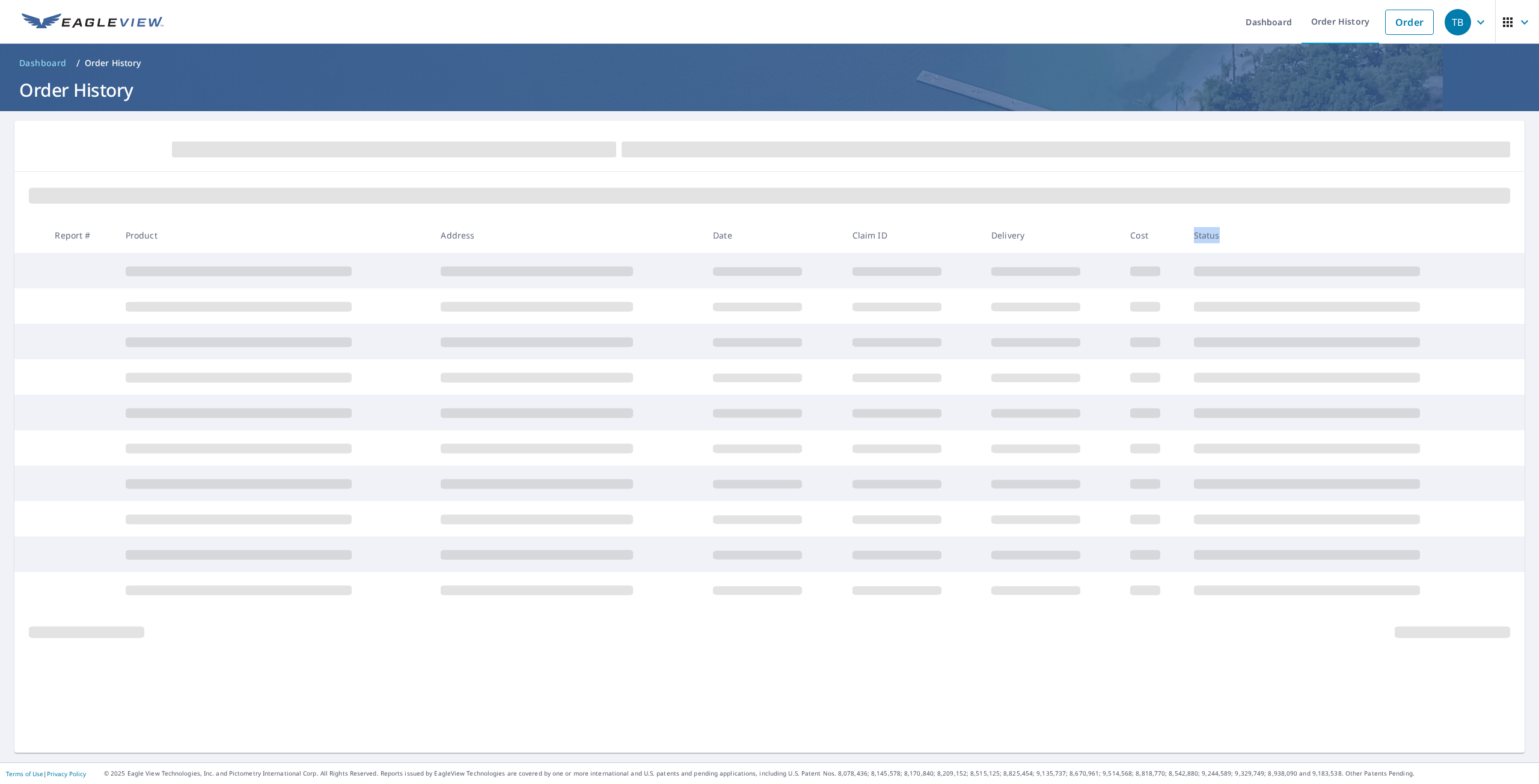
click at [1164, 622] on div "Report # Product Address Date Claim ID Delivery Cost Status" at bounding box center [770, 437] width 1510 height 633
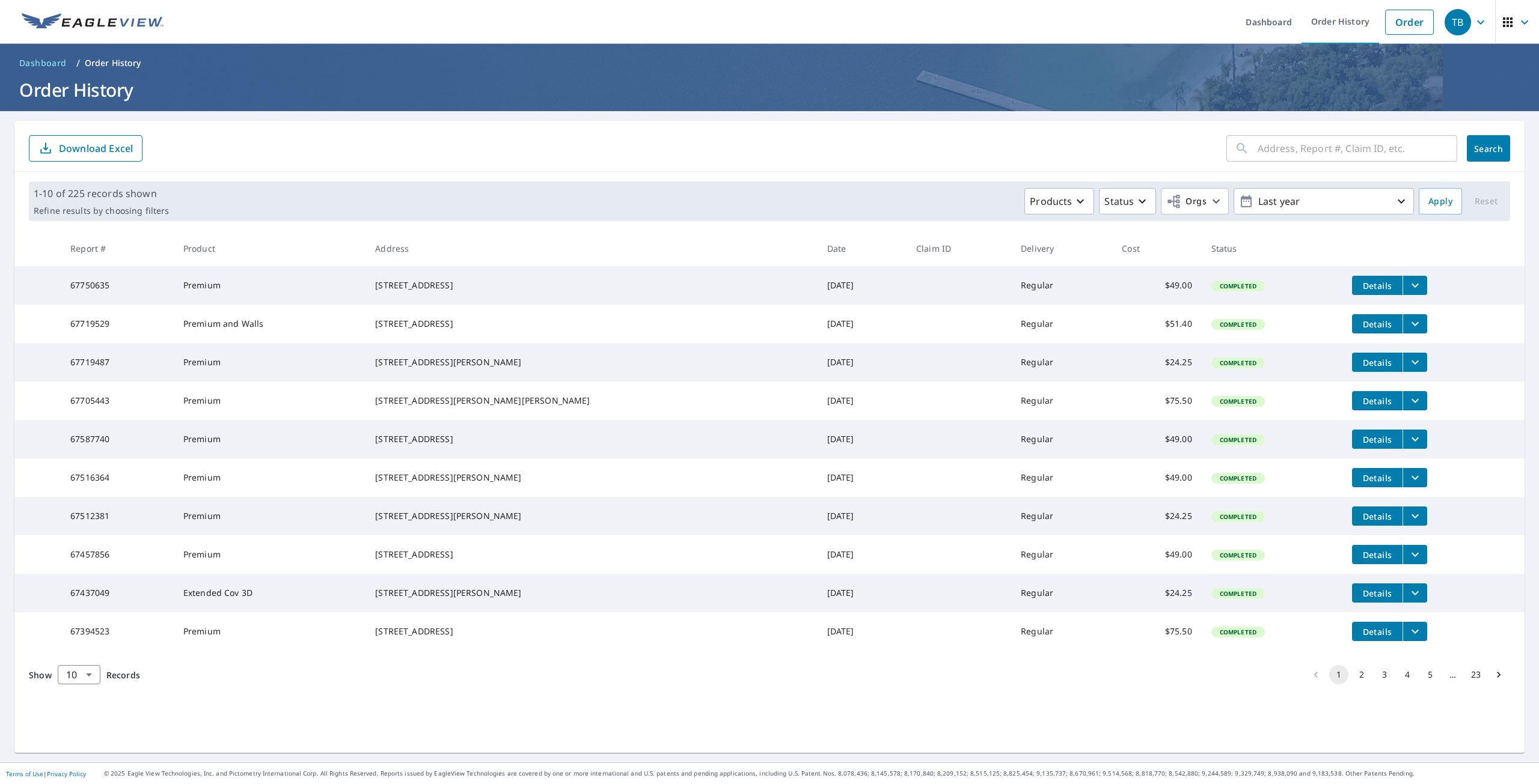
click at [1161, 131] on div "​ Search Download Excel" at bounding box center [770, 146] width 1510 height 51
click at [1408, 287] on icon "filesDropdownBtn-67750635" at bounding box center [1415, 286] width 15 height 15
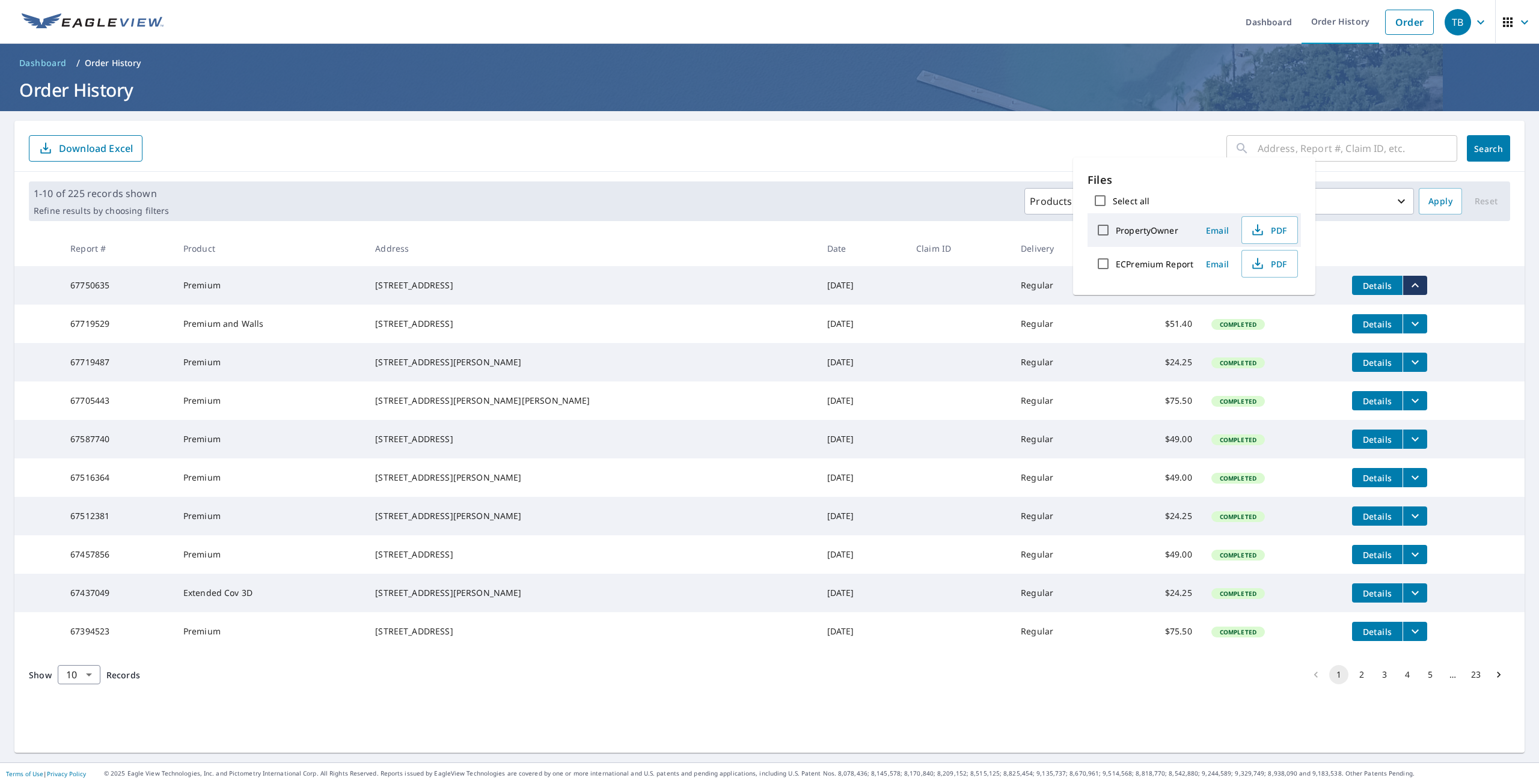
drag, startPoint x: 962, startPoint y: 174, endPoint x: 1366, endPoint y: 127, distance: 406.7
click at [1032, 157] on div "​ Search Download Excel 1-10 of 225 records shown Refine results by choosing fi…" at bounding box center [770, 437] width 1510 height 633
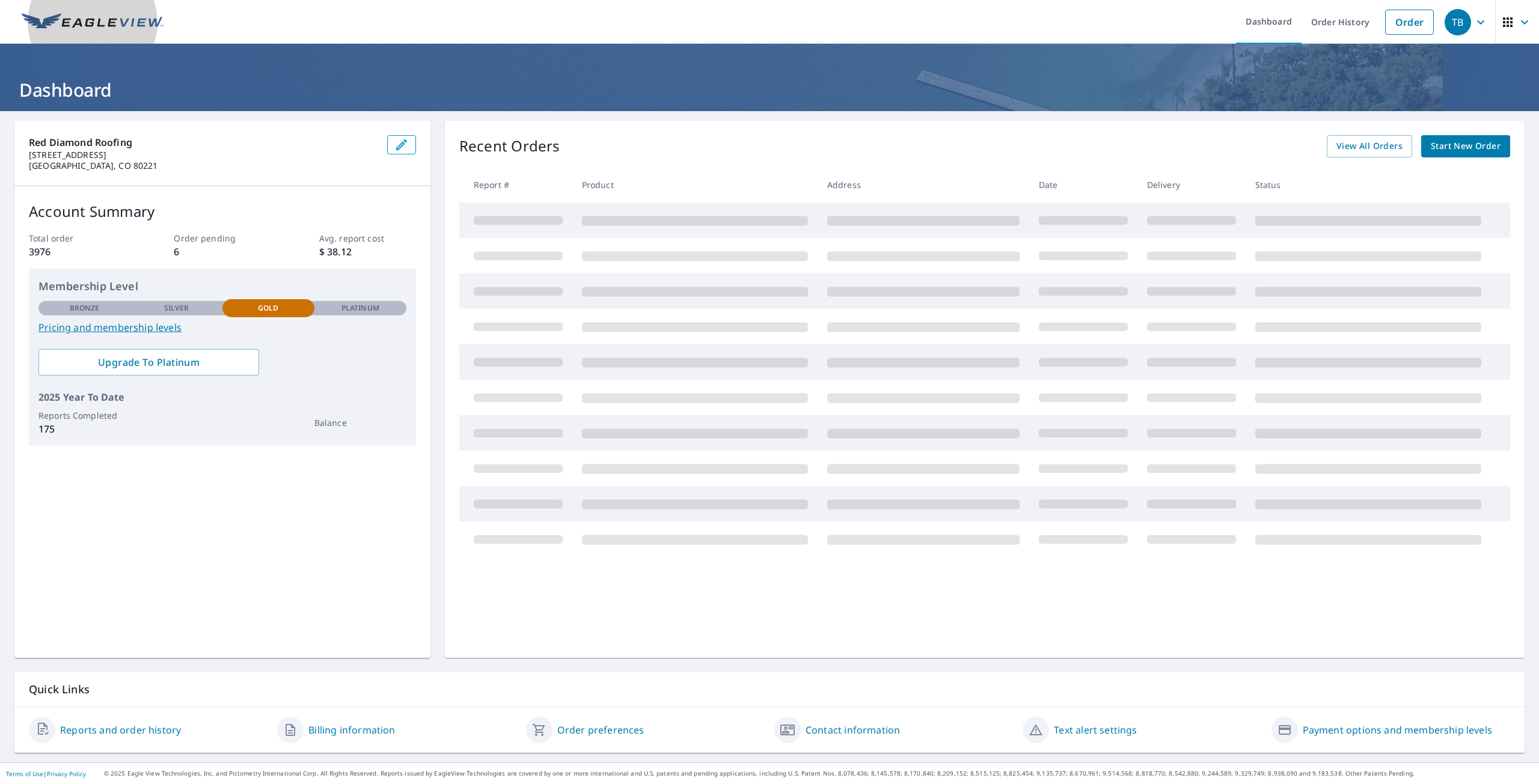
click at [144, 25] on img at bounding box center [92, 22] width 142 height 18
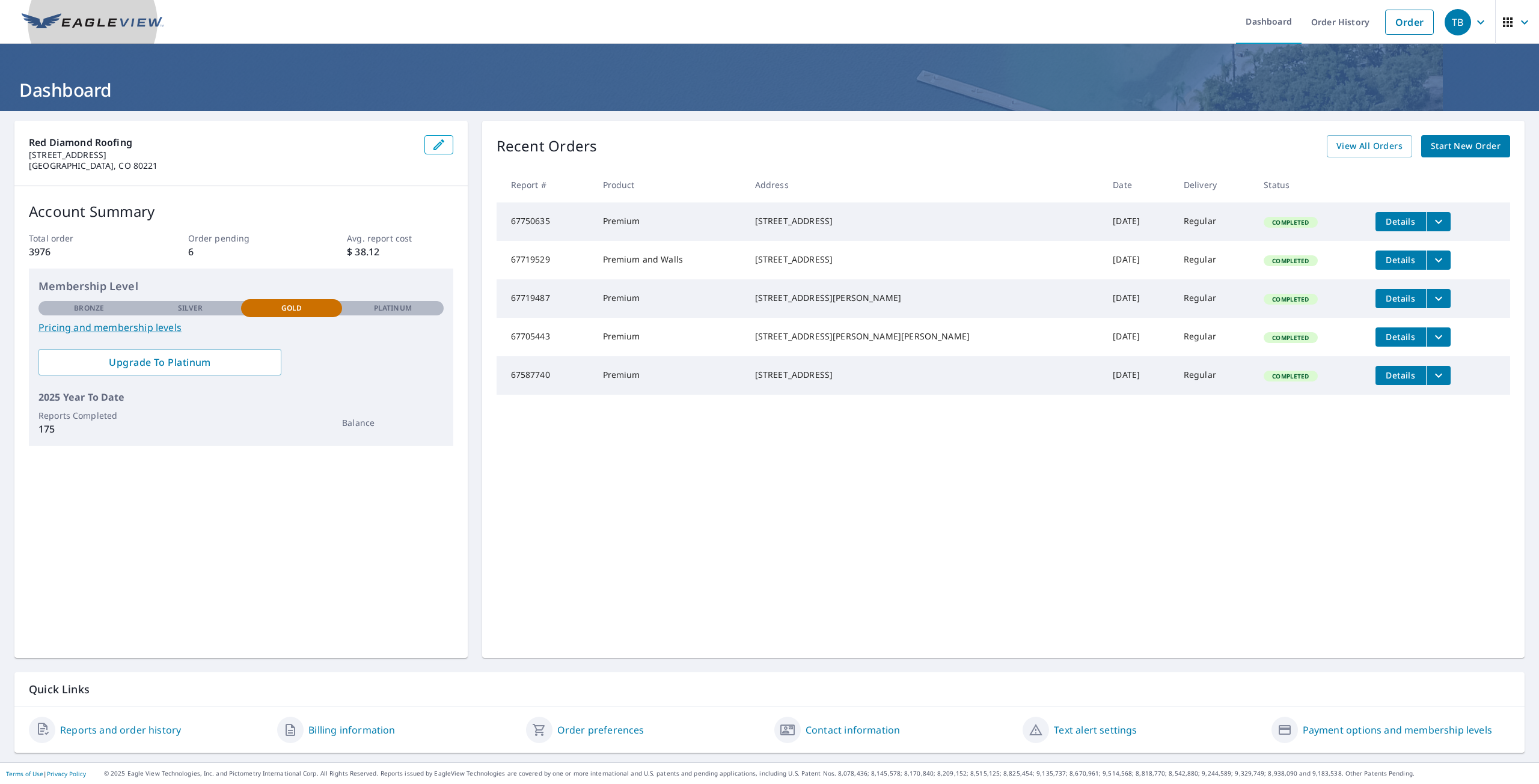
click at [143, 28] on img at bounding box center [92, 22] width 142 height 18
click at [139, 34] on link at bounding box center [92, 22] width 156 height 44
click at [139, 33] on link at bounding box center [92, 22] width 156 height 44
drag, startPoint x: 139, startPoint y: 33, endPoint x: 539, endPoint y: 49, distance: 400.3
click at [140, 33] on link at bounding box center [92, 22] width 156 height 44
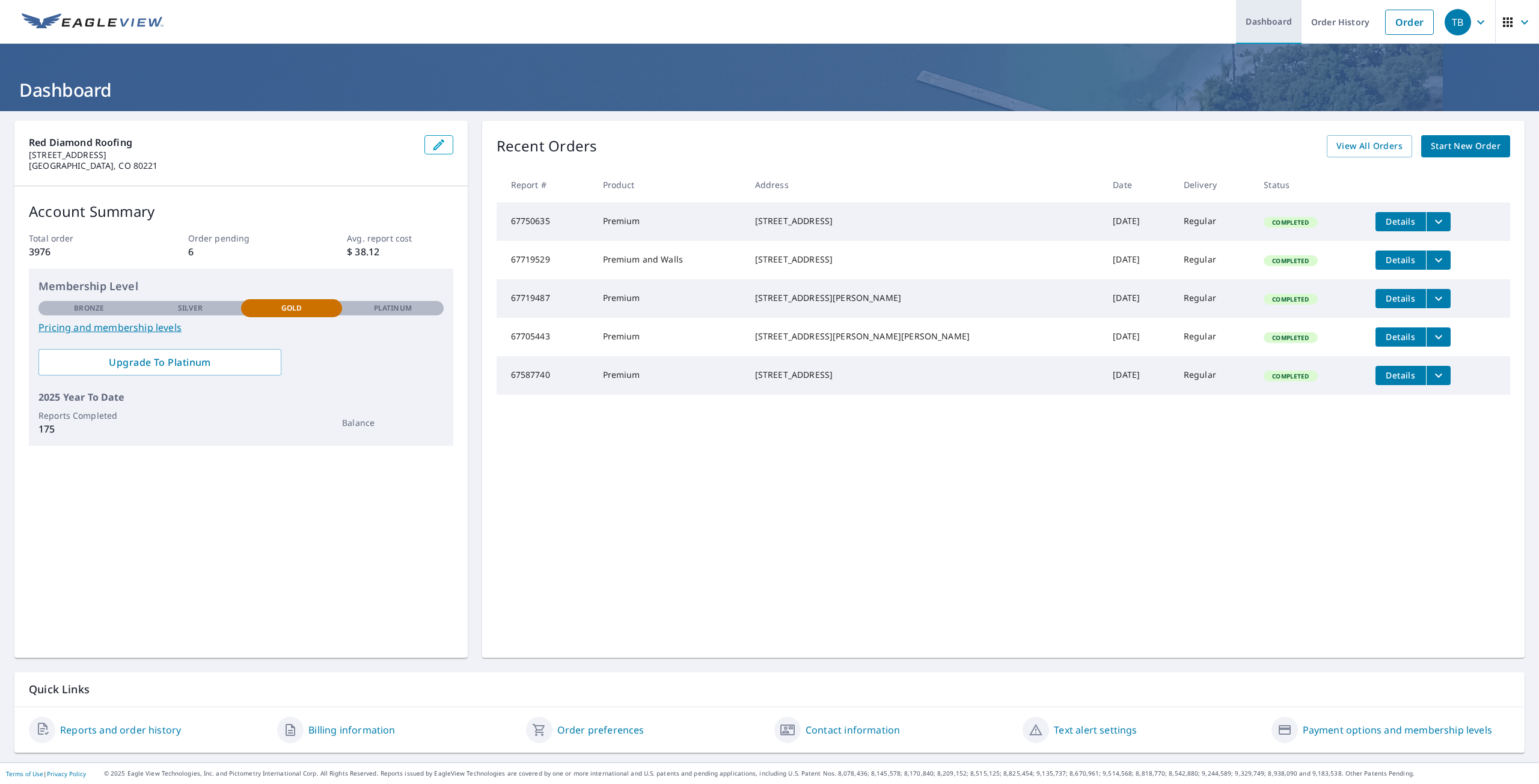
click at [1268, 24] on link "Dashboard" at bounding box center [1268, 22] width 66 height 44
click at [1267, 24] on link "Dashboard" at bounding box center [1268, 22] width 66 height 44
click at [1266, 24] on link "Dashboard" at bounding box center [1268, 22] width 66 height 44
drag, startPoint x: 1266, startPoint y: 24, endPoint x: 1281, endPoint y: 23, distance: 15.0
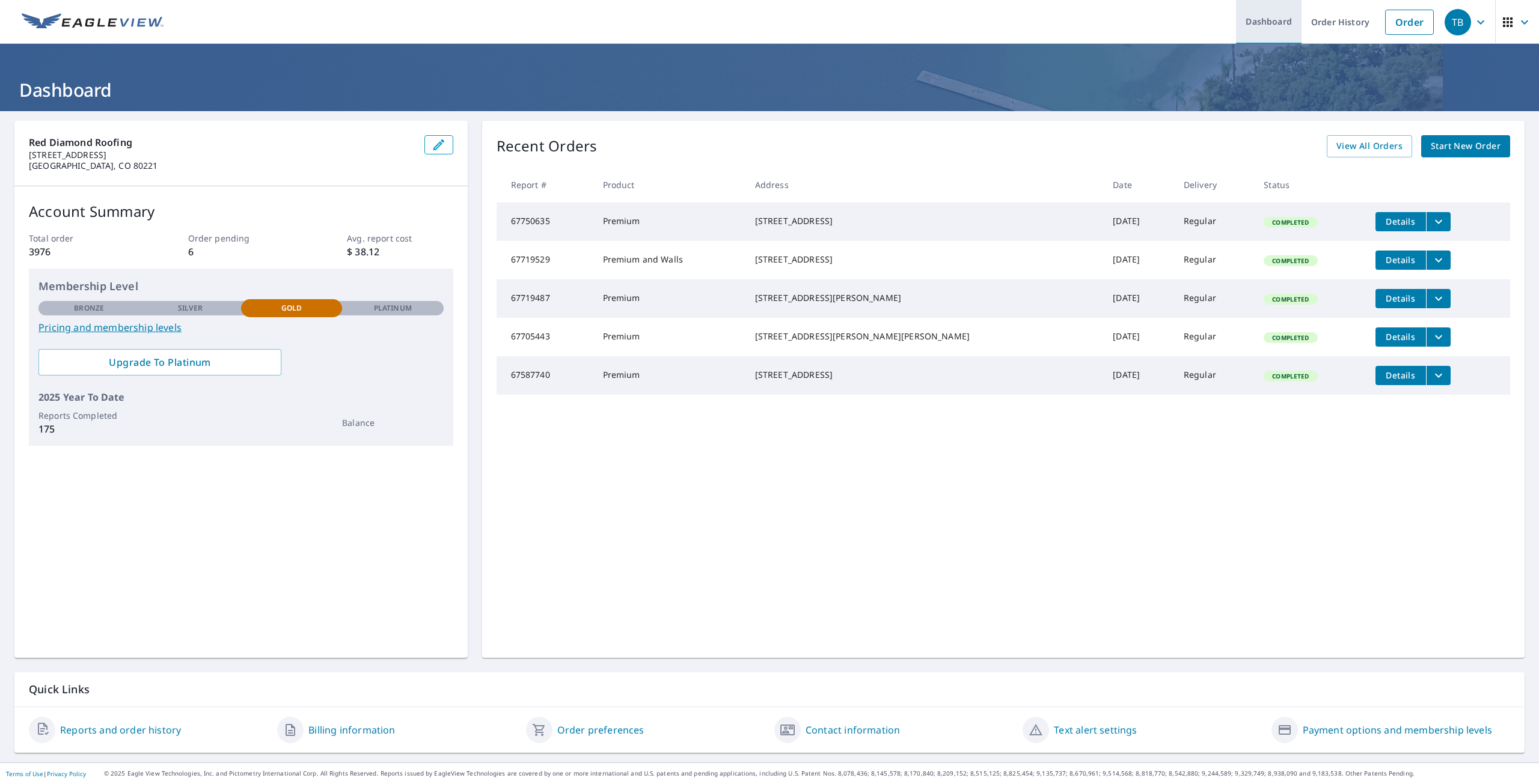
click at [1265, 24] on link "Dashboard" at bounding box center [1268, 22] width 66 height 44
click at [1342, 15] on link "Order History" at bounding box center [1341, 22] width 78 height 44
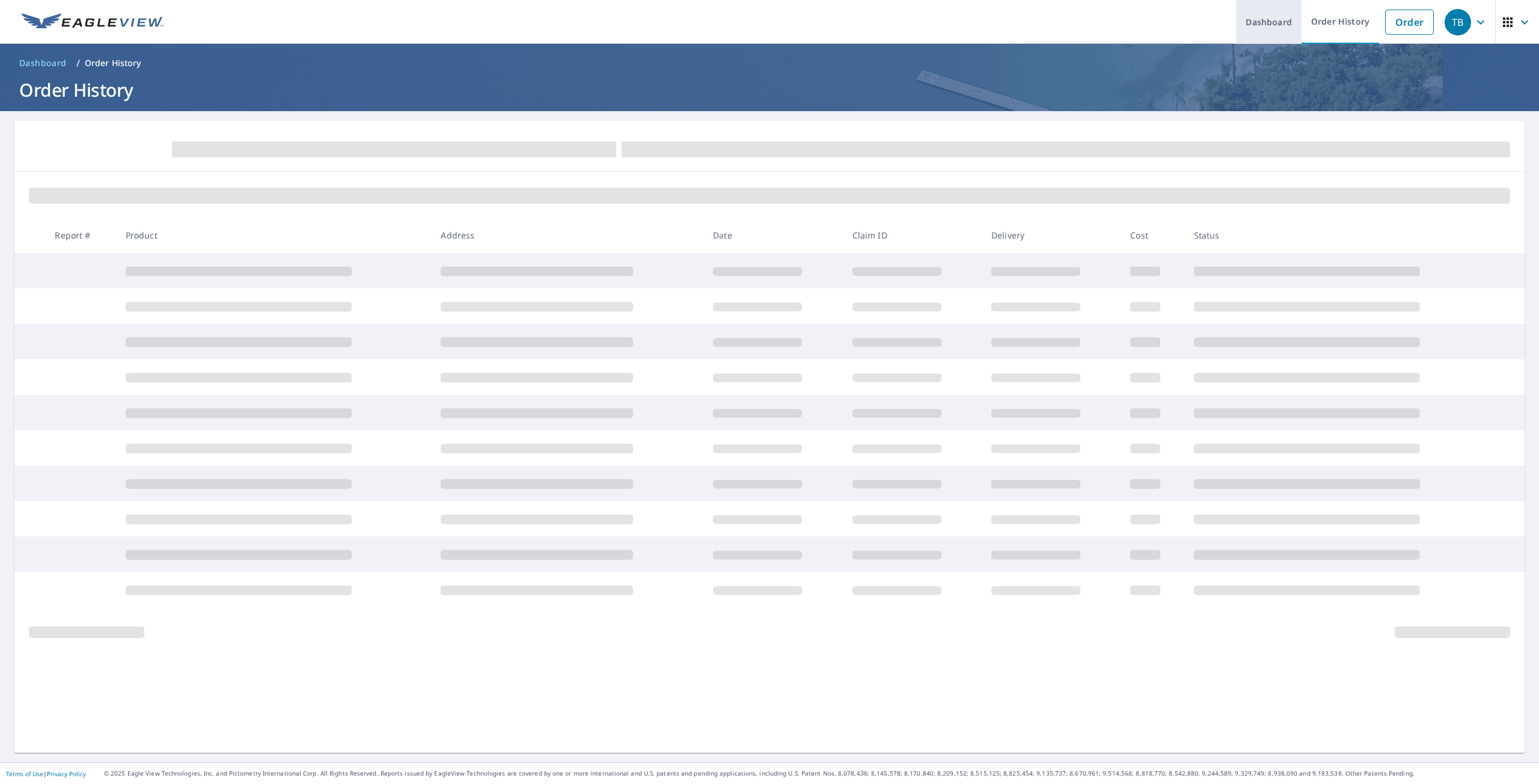
click at [1259, 22] on link "Dashboard" at bounding box center [1268, 22] width 66 height 44
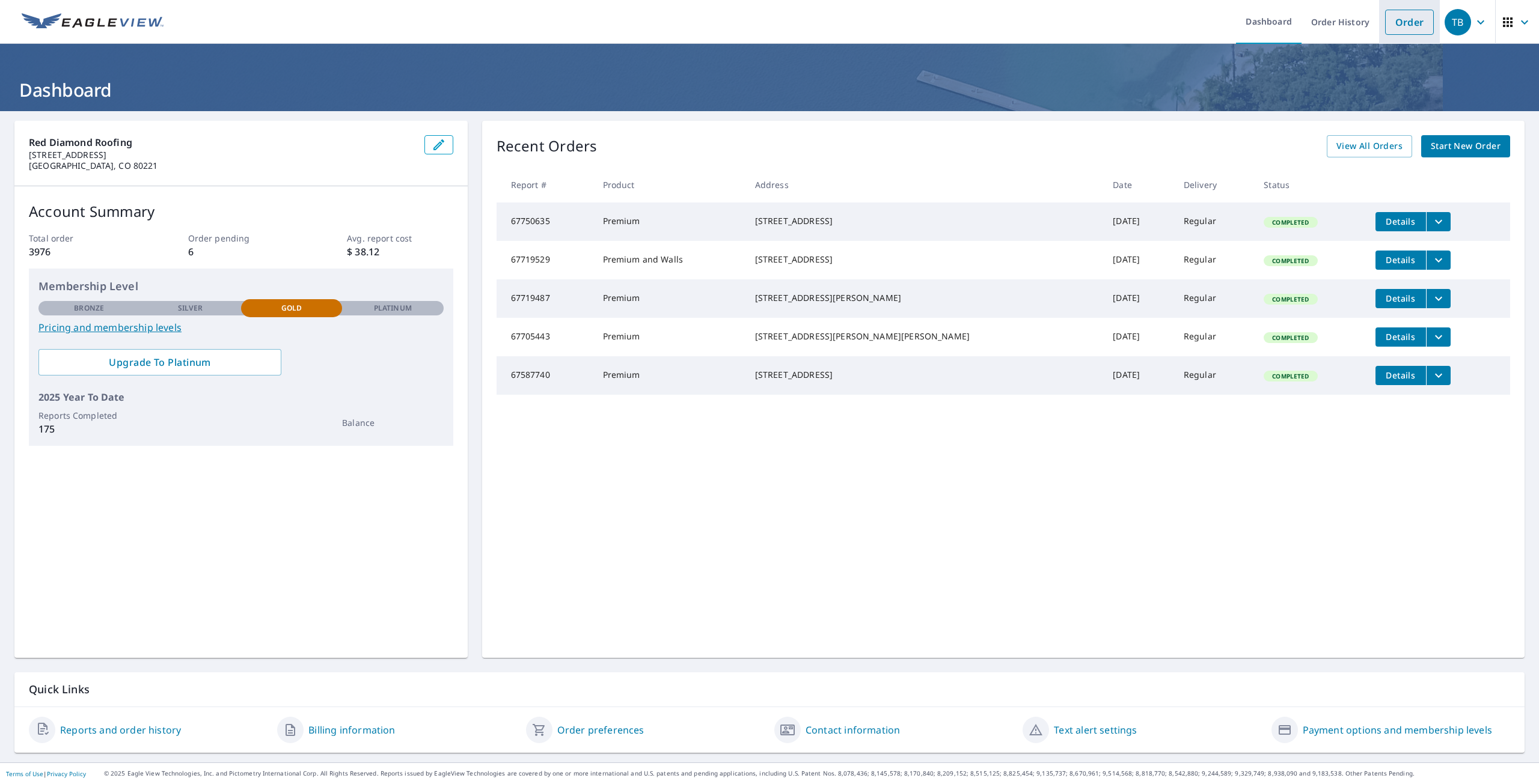
click at [1413, 15] on link "Order" at bounding box center [1409, 22] width 49 height 25
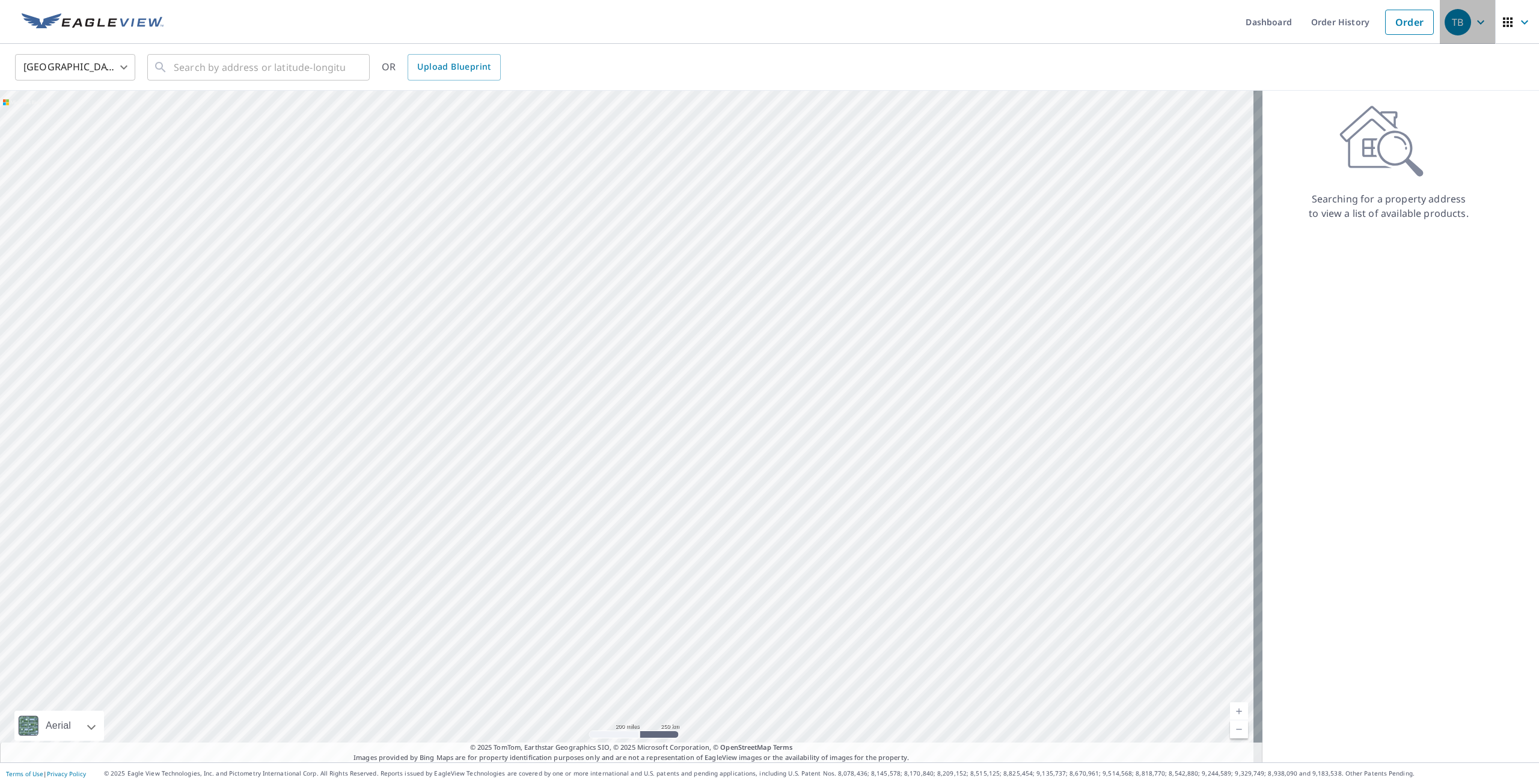
click at [1473, 19] on icon "button" at bounding box center [1481, 23] width 15 height 15
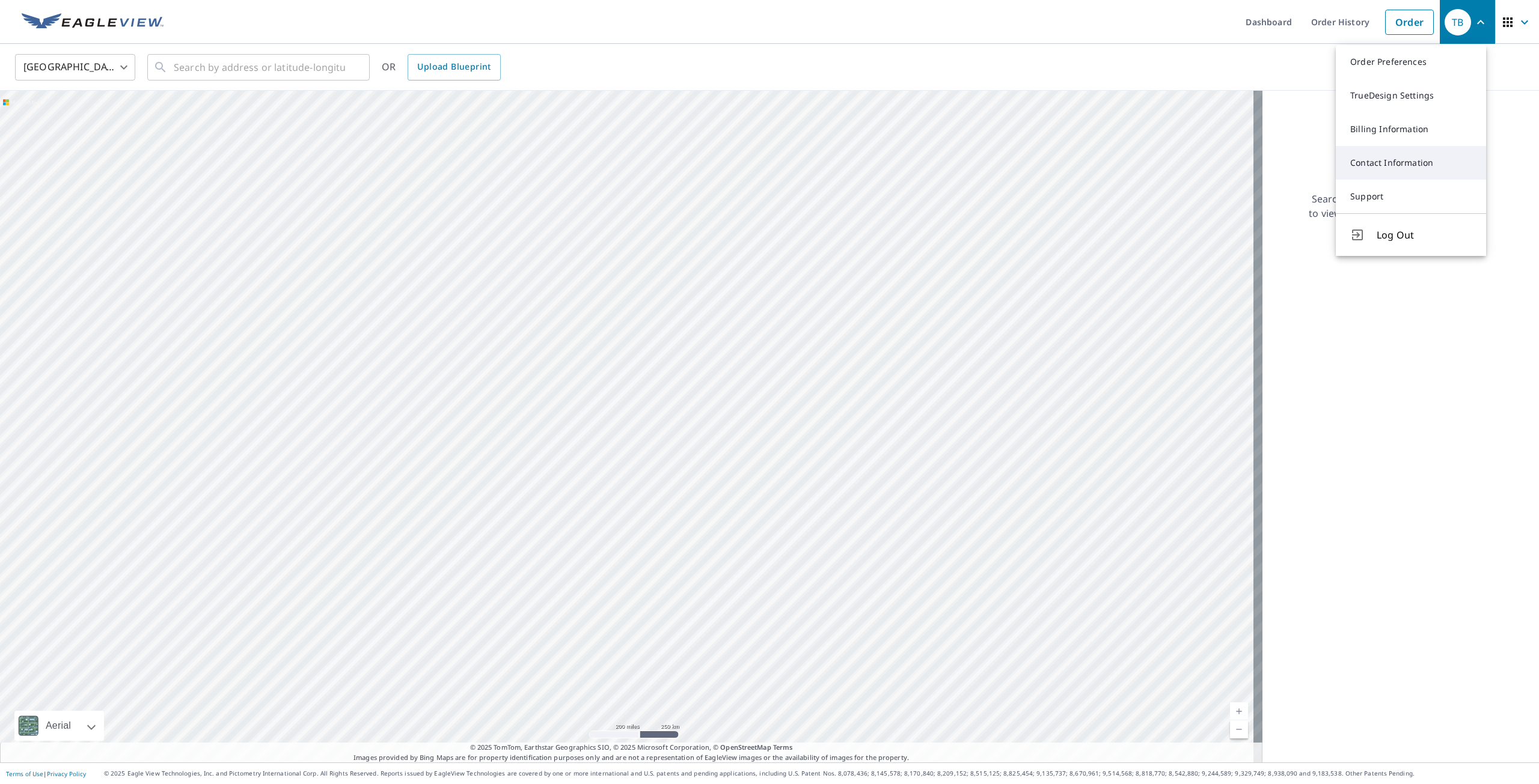
click at [1397, 160] on link "Contact Information" at bounding box center [1411, 163] width 151 height 34
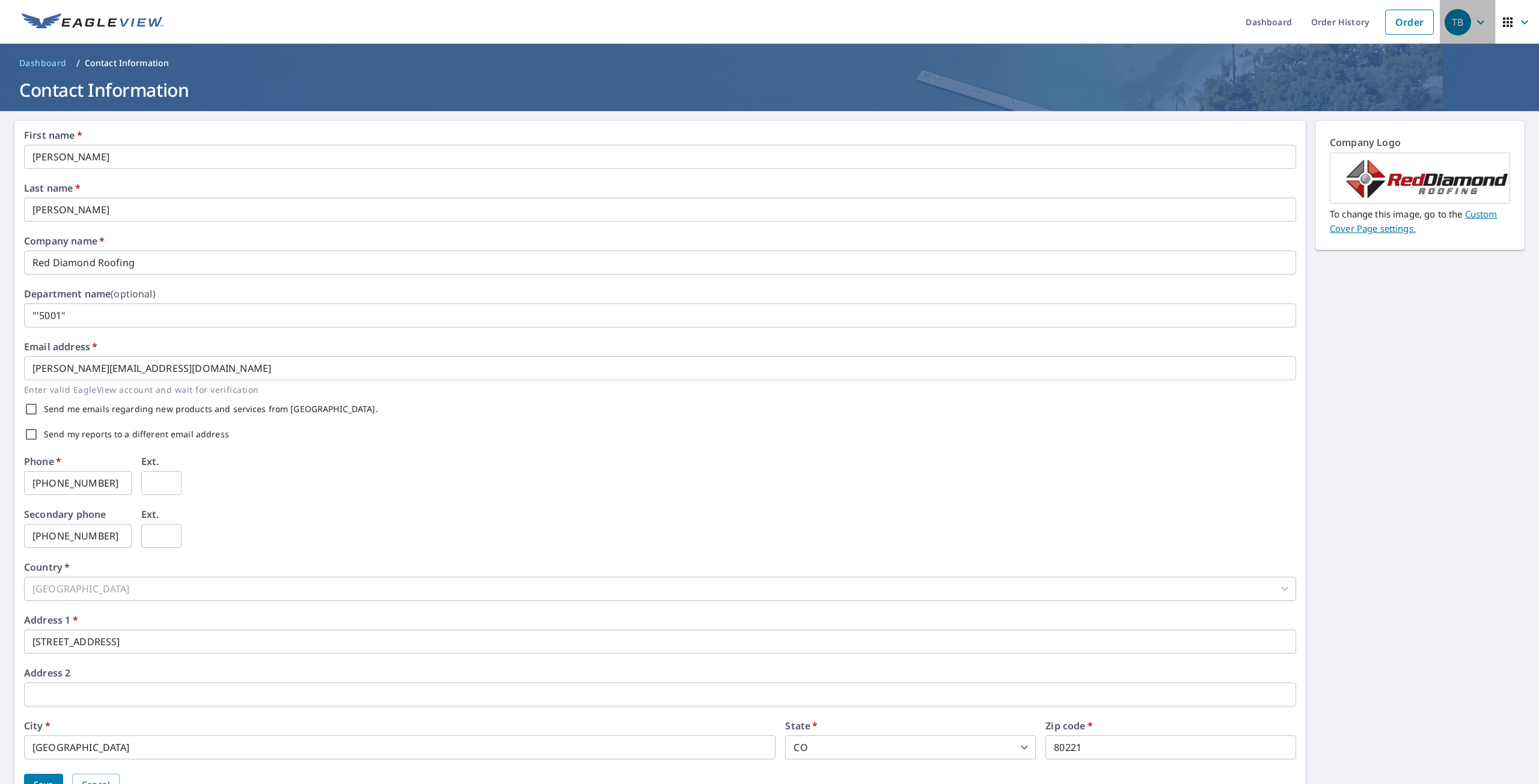
click at [1473, 26] on icon "button" at bounding box center [1481, 23] width 15 height 15
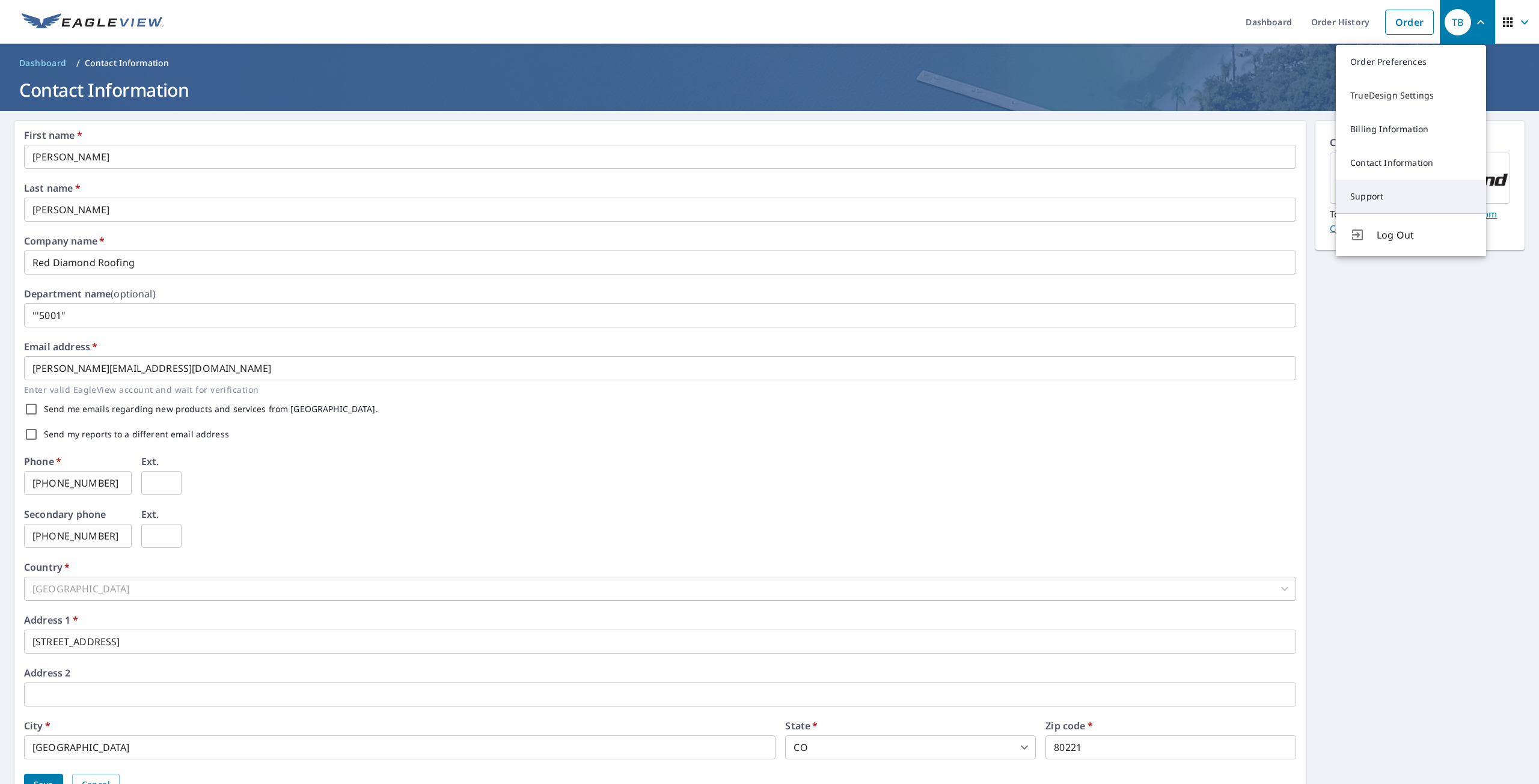
click at [1383, 193] on link "Support" at bounding box center [1411, 197] width 151 height 34
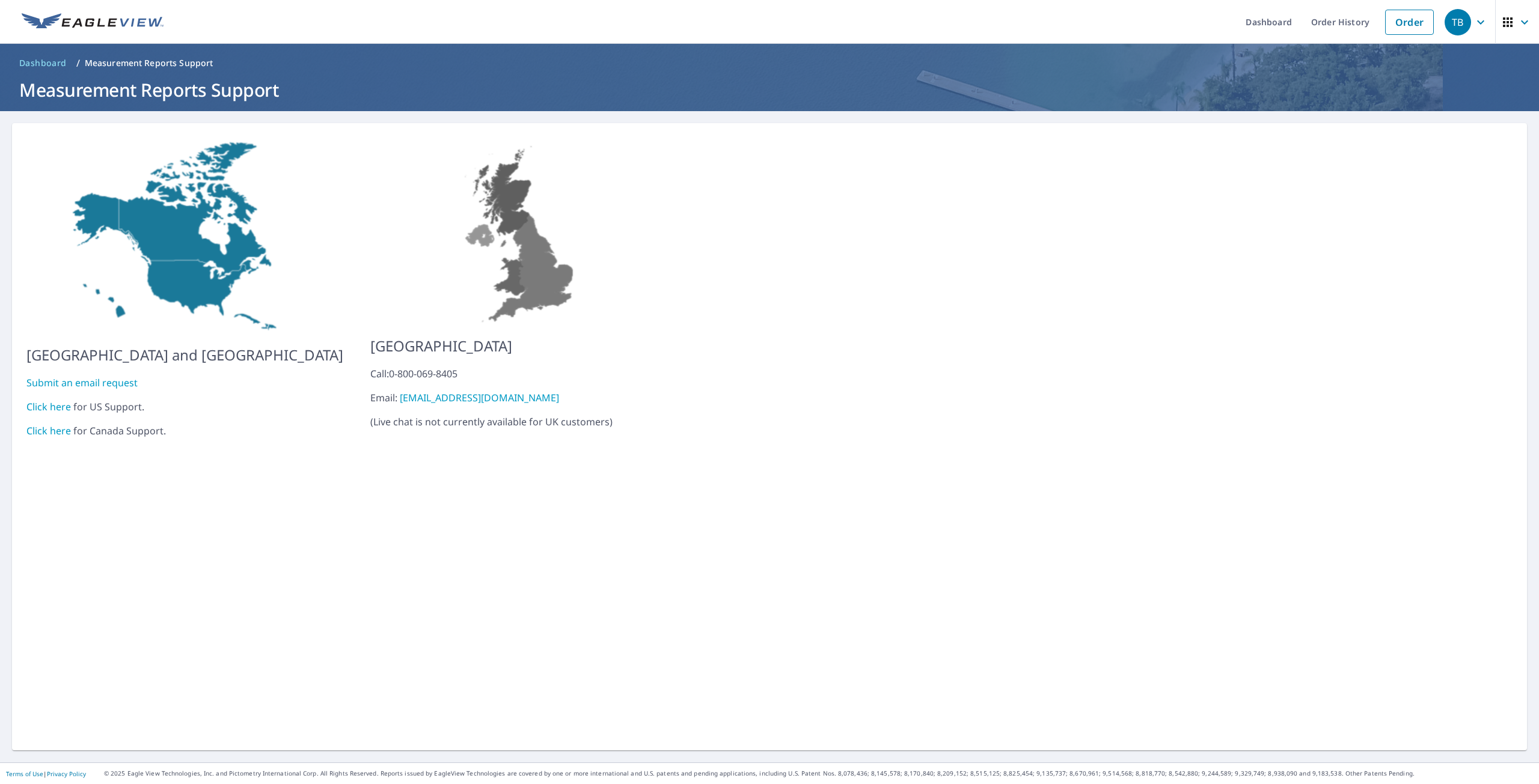
click at [53, 400] on link "Click here" at bounding box center [49, 407] width 45 height 13
